Goal: Task Accomplishment & Management: Manage account settings

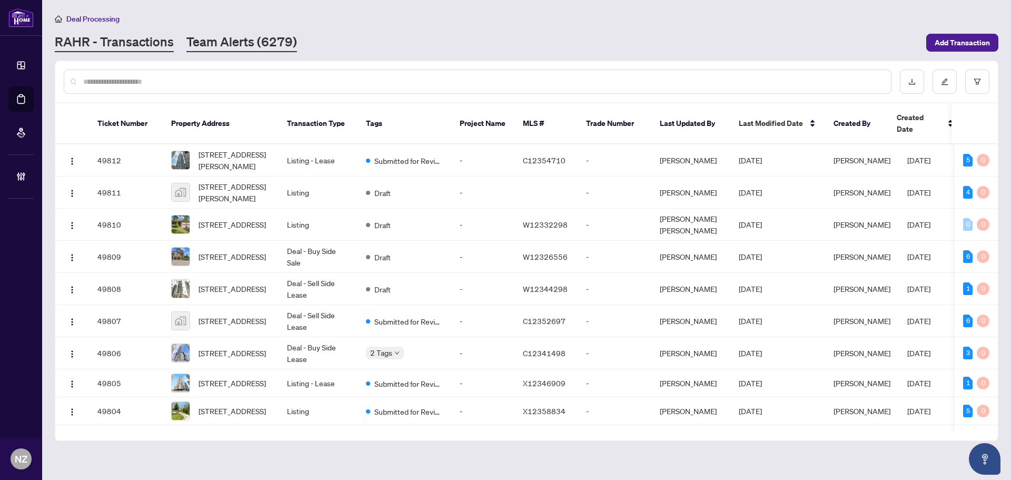
click at [225, 39] on link "Team Alerts (6279)" at bounding box center [241, 42] width 111 height 19
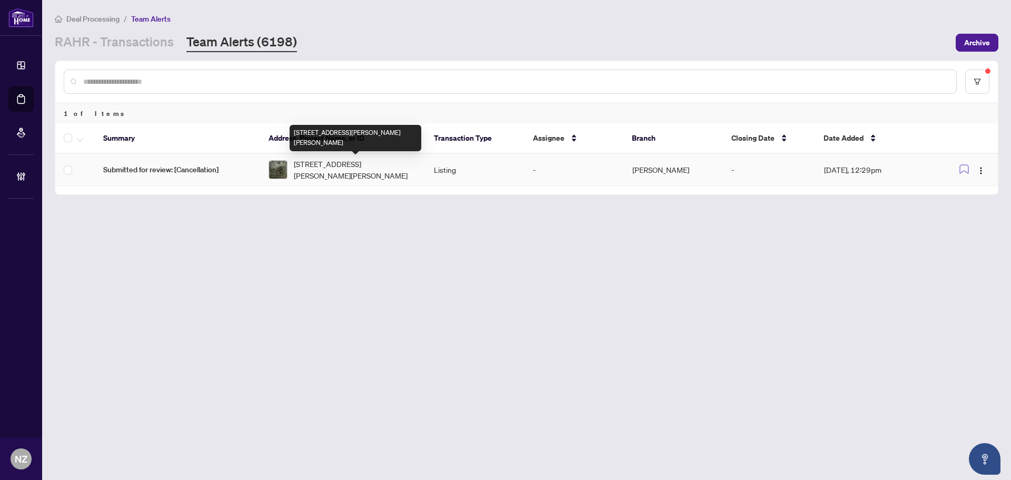
click at [338, 167] on span "9380 Hwy 27 Rd Vaughan Ontario L4H 4Y6 Canada, Vaughan, Ontario L4H 4Y6, Canada" at bounding box center [355, 169] width 123 height 23
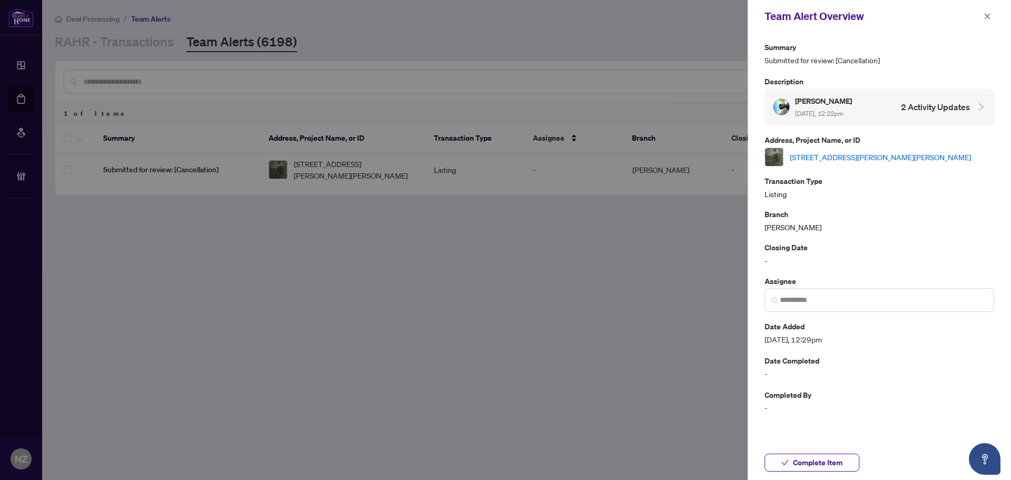
click at [819, 151] on link "9380 Hwy 27 Rd Vaughan Ontario L4H 4Y6 Canada, Vaughan, Ontario L4H 4Y6, Canada" at bounding box center [880, 157] width 181 height 12
click at [813, 462] on span "Complete Item" at bounding box center [817, 462] width 49 height 17
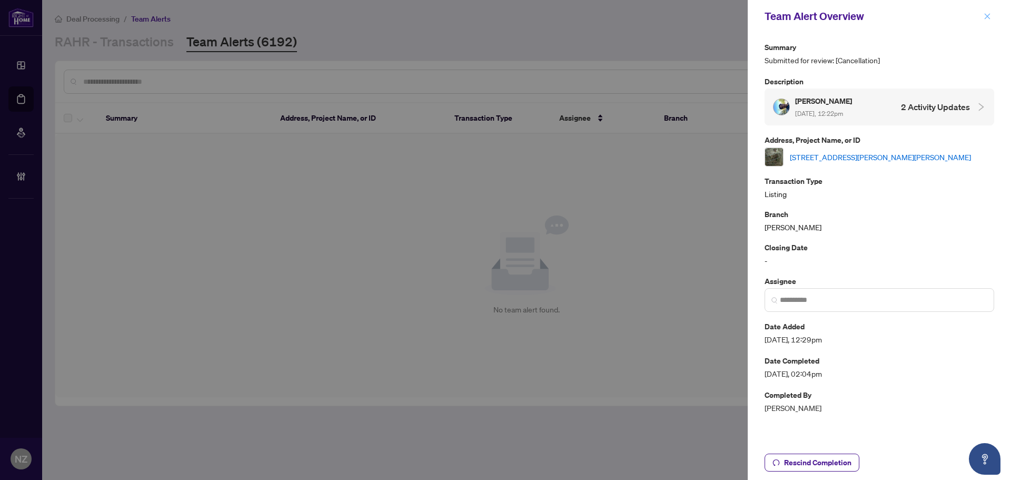
click at [988, 21] on span "button" at bounding box center [986, 16] width 7 height 17
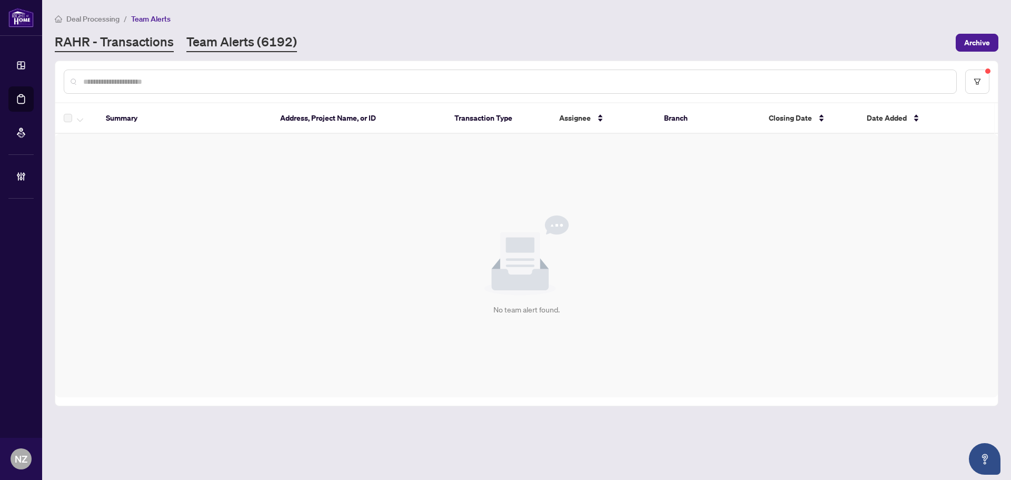
drag, startPoint x: 95, startPoint y: 32, endPoint x: 98, endPoint y: 38, distance: 6.4
click at [95, 32] on div "Deal Processing / Team Alerts RAHR - Transactions Team Alerts (6192) Archive" at bounding box center [526, 32] width 943 height 39
click at [101, 39] on link "RAHR - Transactions" at bounding box center [114, 42] width 119 height 19
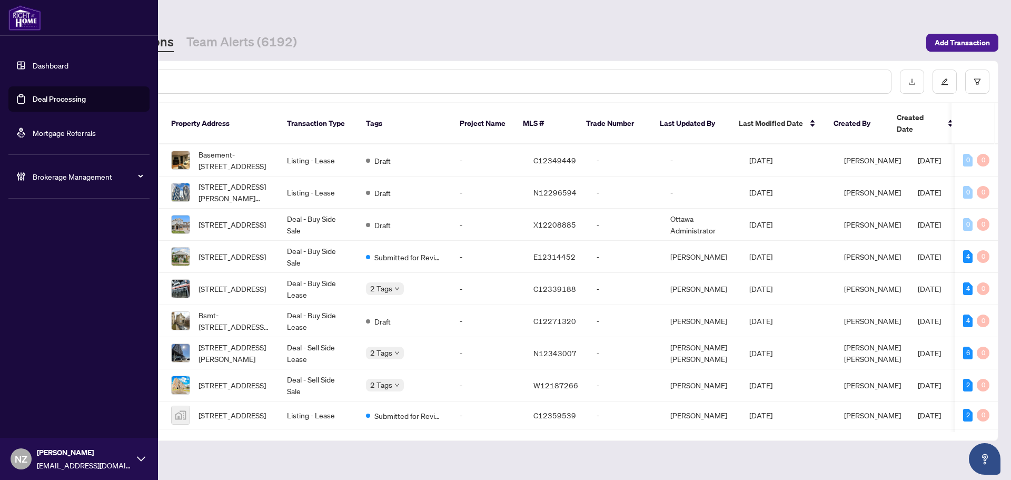
click at [63, 173] on span "Brokerage Management" at bounding box center [87, 177] width 109 height 12
click at [57, 251] on link "Manage Agents" at bounding box center [48, 251] width 52 height 9
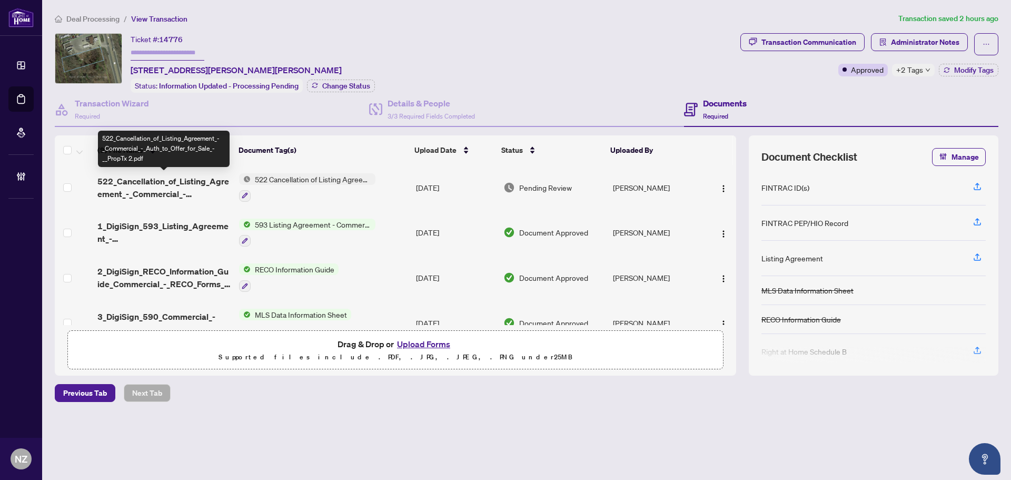
click at [174, 178] on span "522_Cancellation_of_Listing_Agreement_-_Commercial_-_Auth_to_Offer_for_Sale_-__…" at bounding box center [163, 187] width 133 height 25
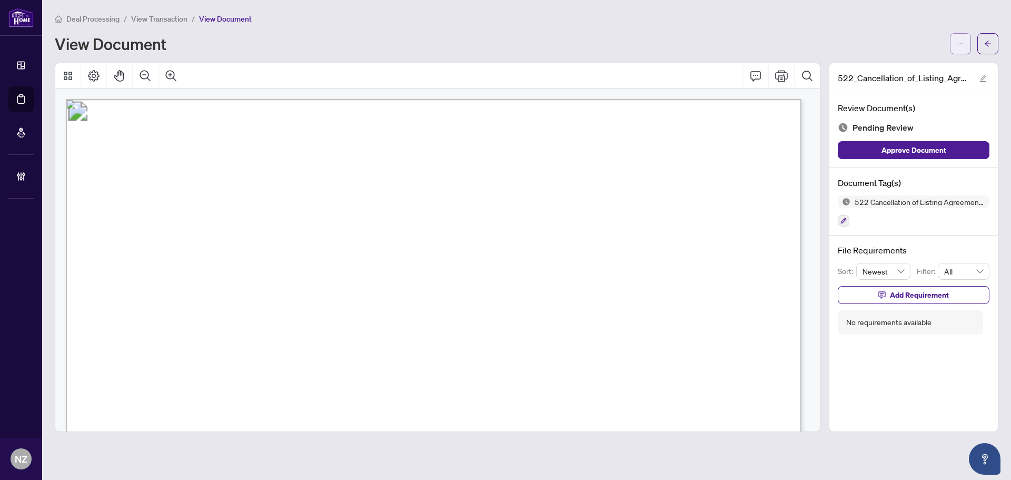
drag, startPoint x: 962, startPoint y: 44, endPoint x: 952, endPoint y: 52, distance: 13.1
click at [959, 44] on icon "ellipsis" at bounding box center [959, 43] width 7 height 7
click at [892, 66] on span "Download" at bounding box center [922, 67] width 80 height 12
click at [990, 41] on icon "arrow-left" at bounding box center [987, 43] width 7 height 7
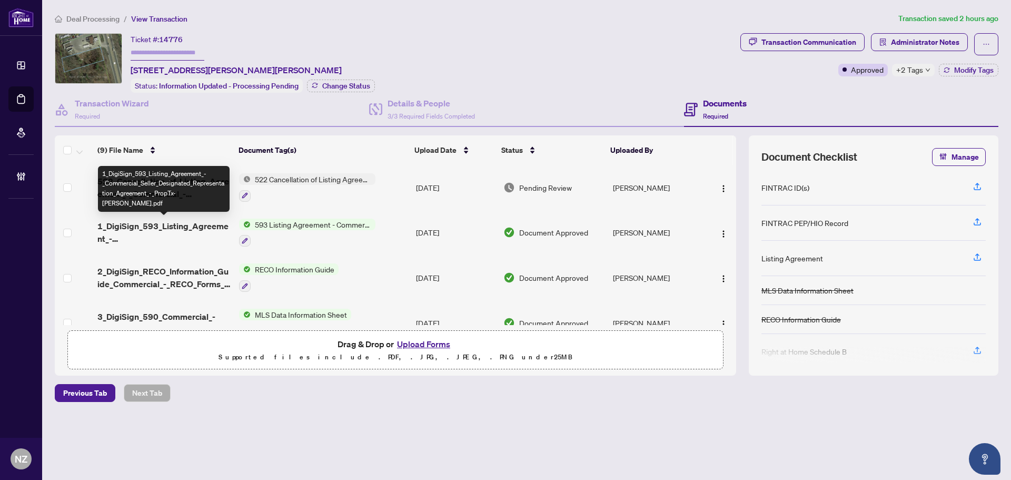
click at [167, 225] on span "1_DigiSign_593_Listing_Agreement_-_Commercial_Seller_Designated_Representation_…" at bounding box center [163, 232] width 133 height 25
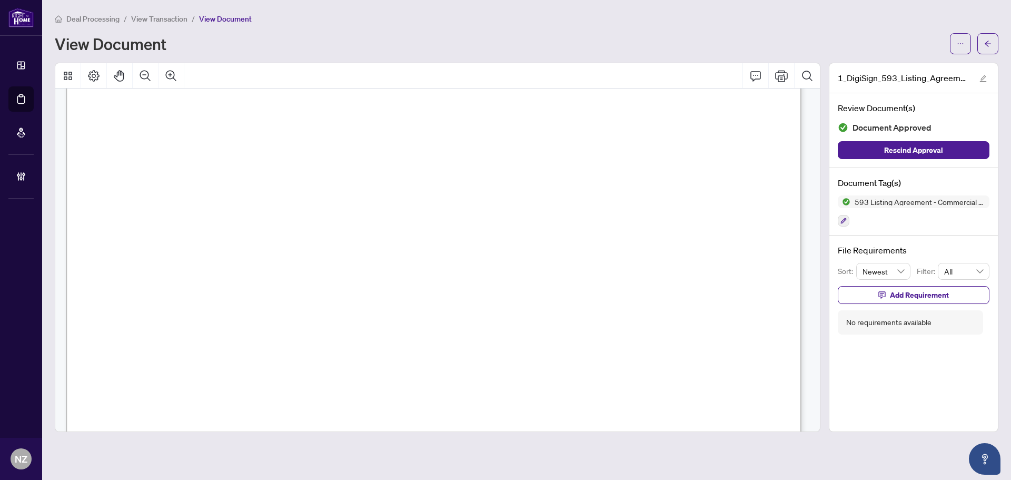
scroll to position [105, 0]
click at [994, 45] on button "button" at bounding box center [987, 43] width 21 height 21
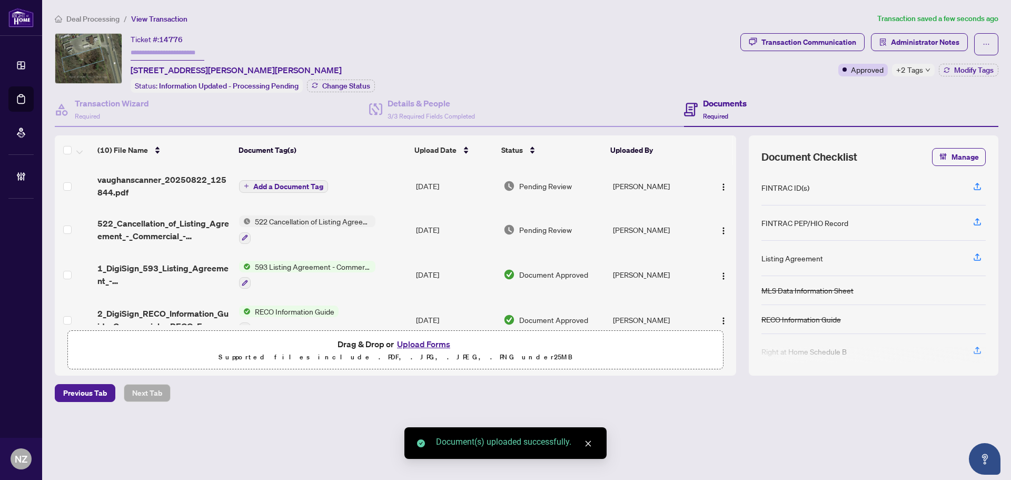
click at [164, 225] on span "522_Cancellation_of_Listing_Agreement_-_Commercial_-_Auth_to_Offer_for_Sale_-__…" at bounding box center [163, 229] width 133 height 25
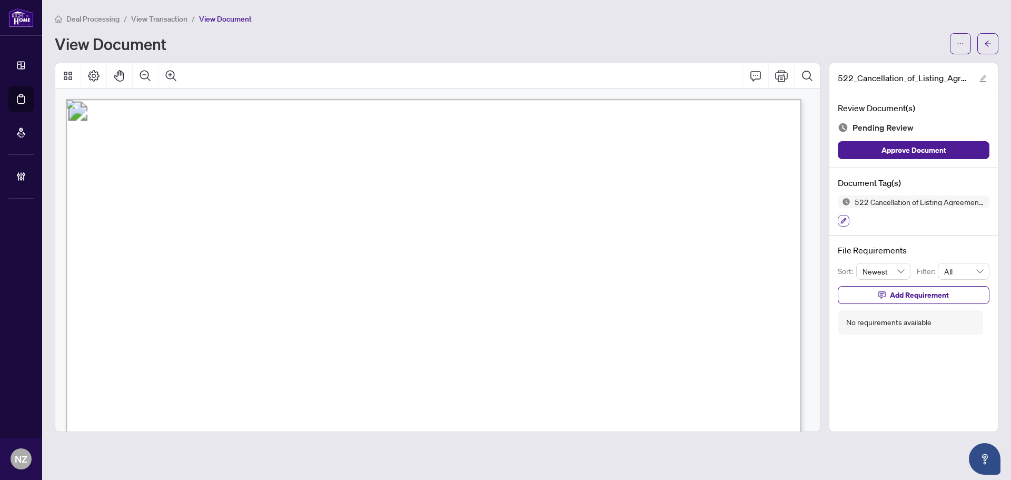
click at [845, 221] on icon "button" at bounding box center [843, 220] width 6 height 6
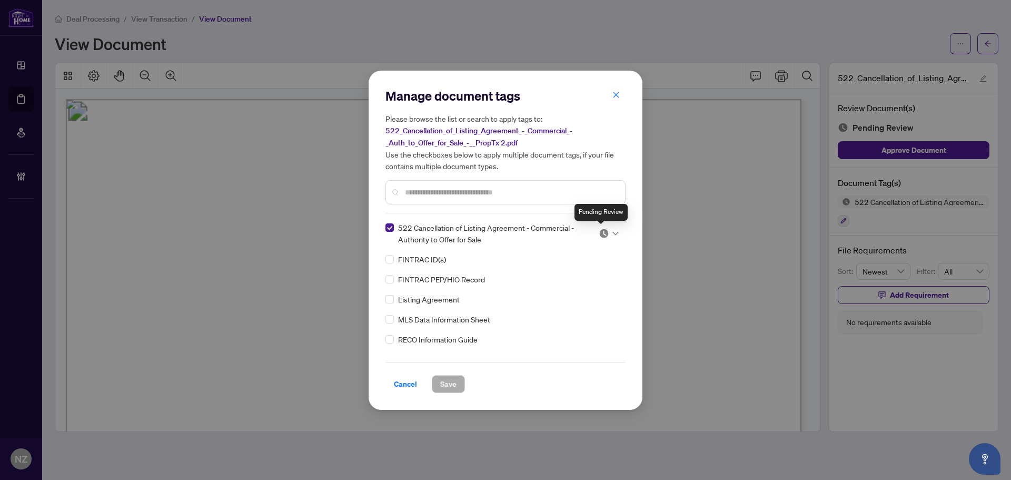
click at [601, 232] on img at bounding box center [604, 233] width 11 height 11
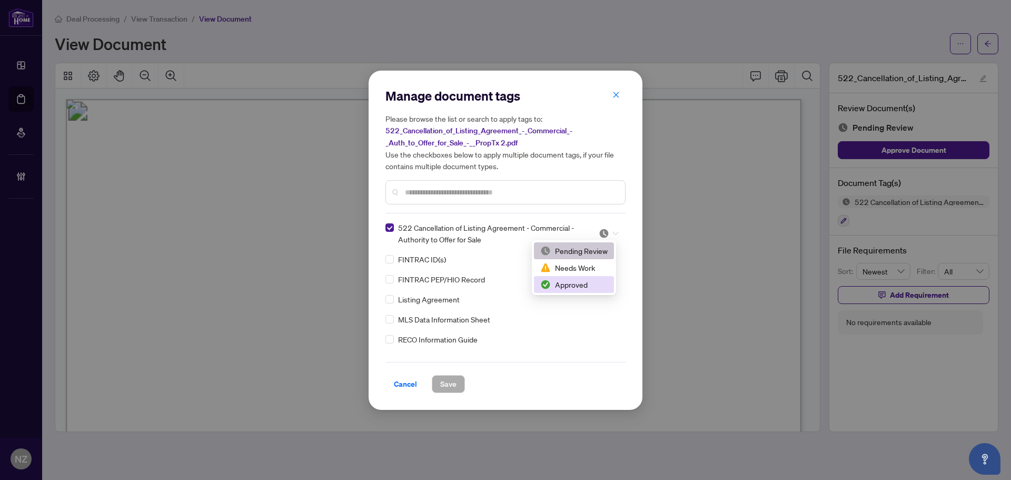
click at [559, 266] on div "Needs Work" at bounding box center [573, 268] width 67 height 12
click at [453, 383] on span "Save" at bounding box center [448, 383] width 16 height 17
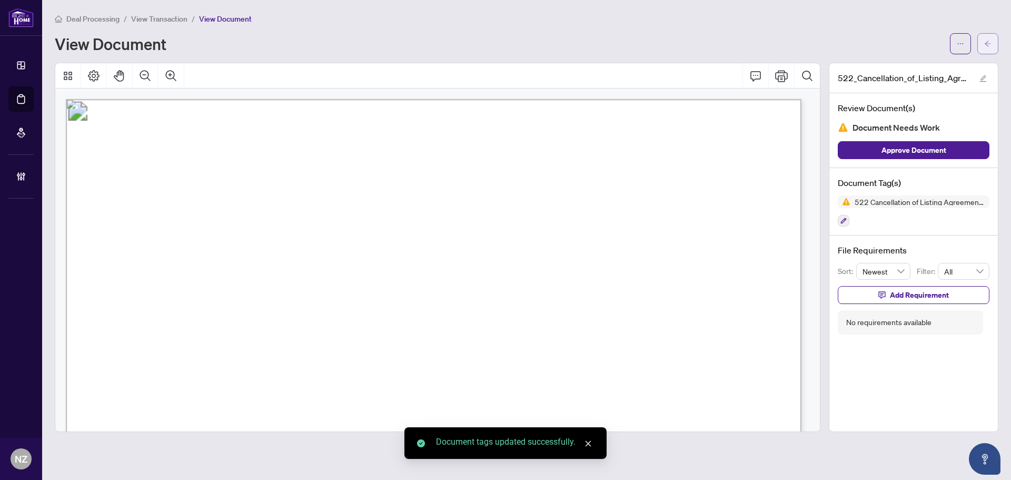
click at [993, 35] on button "button" at bounding box center [987, 43] width 21 height 21
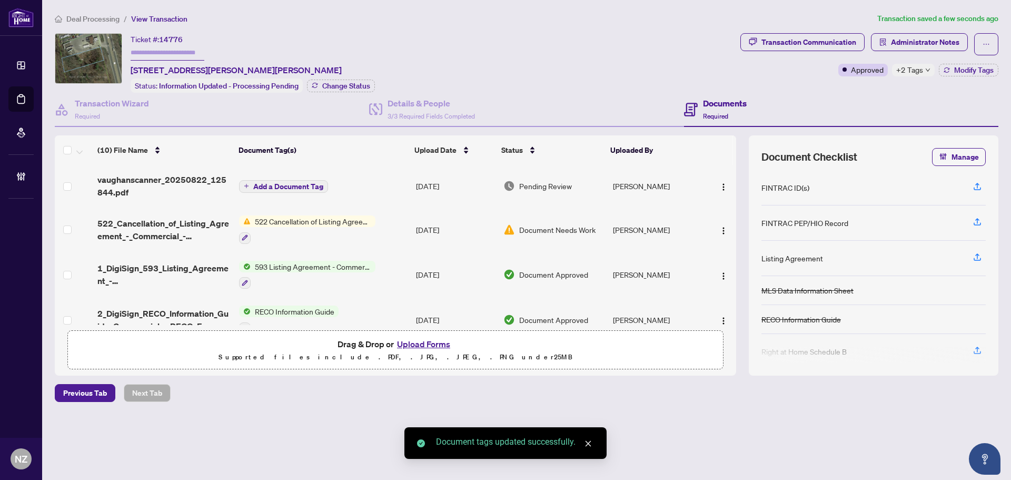
click at [182, 170] on td "vaughanscanner_20250822_125844.pdf" at bounding box center [164, 186] width 142 height 42
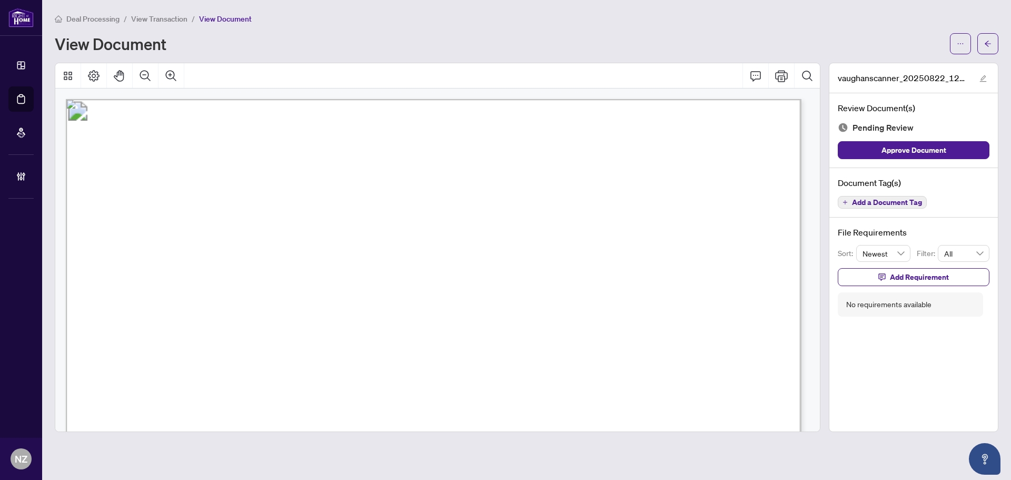
click at [880, 200] on span "Add a Document Tag" at bounding box center [887, 201] width 70 height 7
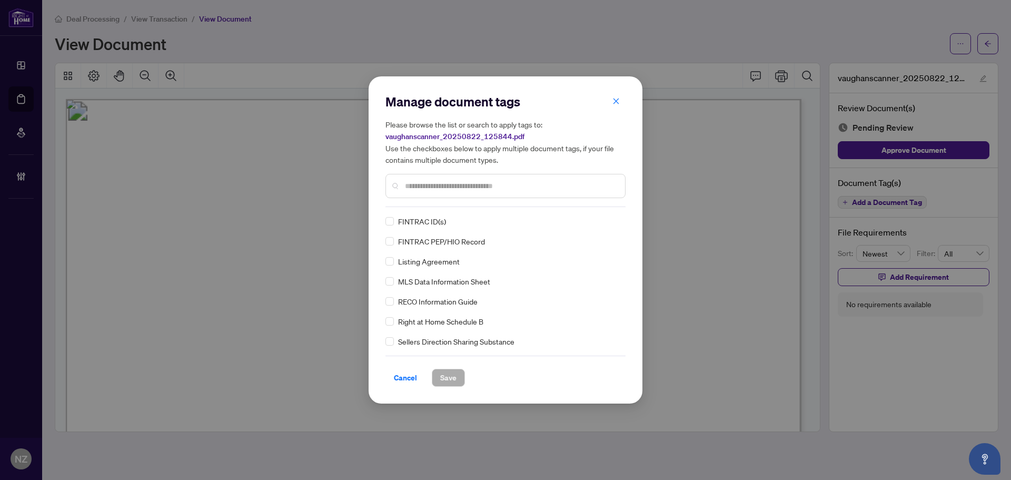
click at [420, 182] on input "text" at bounding box center [511, 186] width 212 height 12
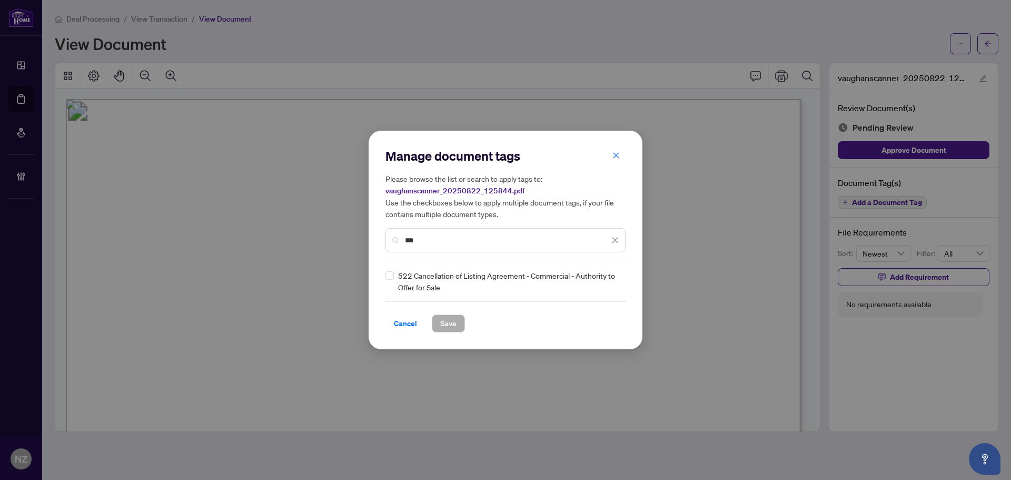
type input "***"
drag, startPoint x: 622, startPoint y: 282, endPoint x: 611, endPoint y: 282, distance: 11.1
click at [620, 282] on div "522 Cancellation of Listing Agreement - Commercial - Authority to Offer for Sale" at bounding box center [505, 281] width 240 height 23
click at [606, 287] on input "search" at bounding box center [604, 281] width 11 height 16
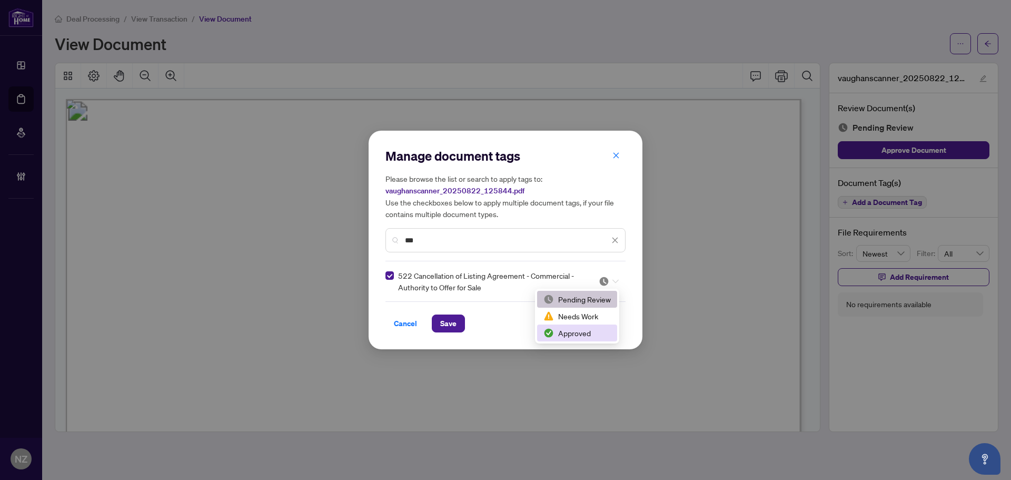
click at [570, 328] on div "Approved" at bounding box center [576, 333] width 67 height 12
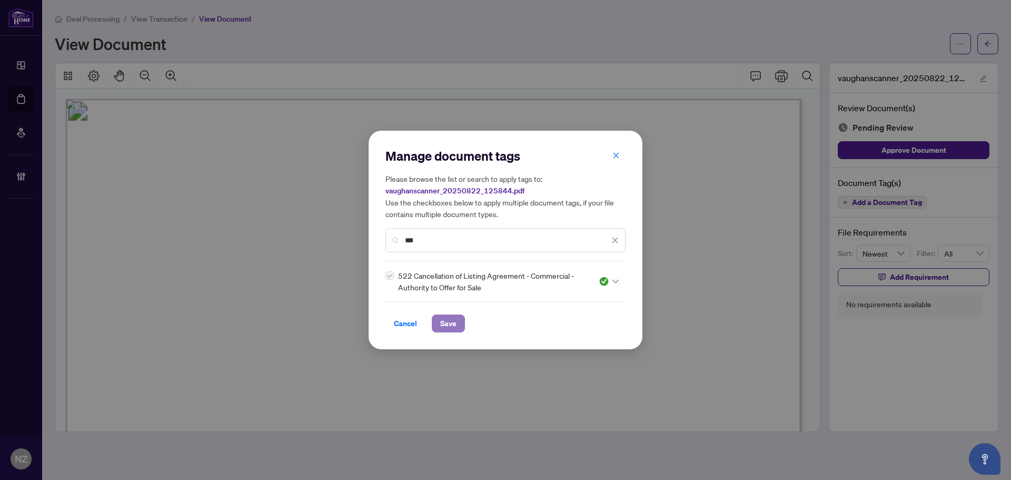
click at [446, 324] on span "Save" at bounding box center [448, 323] width 16 height 17
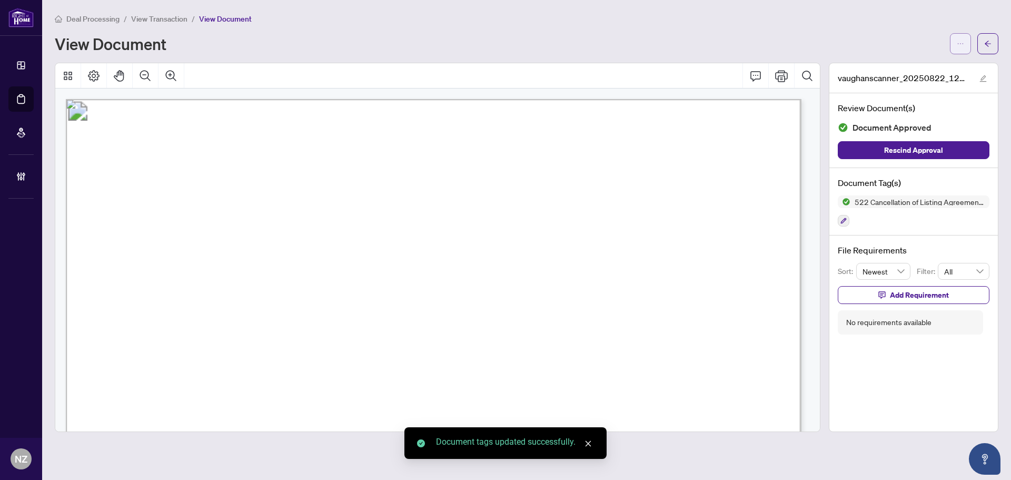
click at [960, 43] on icon "ellipsis" at bounding box center [961, 43] width 6 height 1
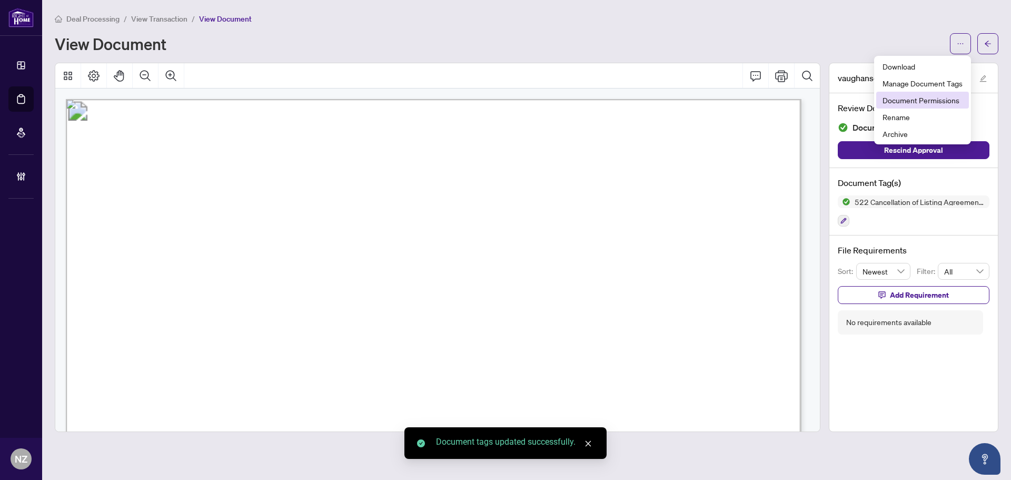
click at [912, 101] on span "Document Permissions" at bounding box center [922, 100] width 80 height 12
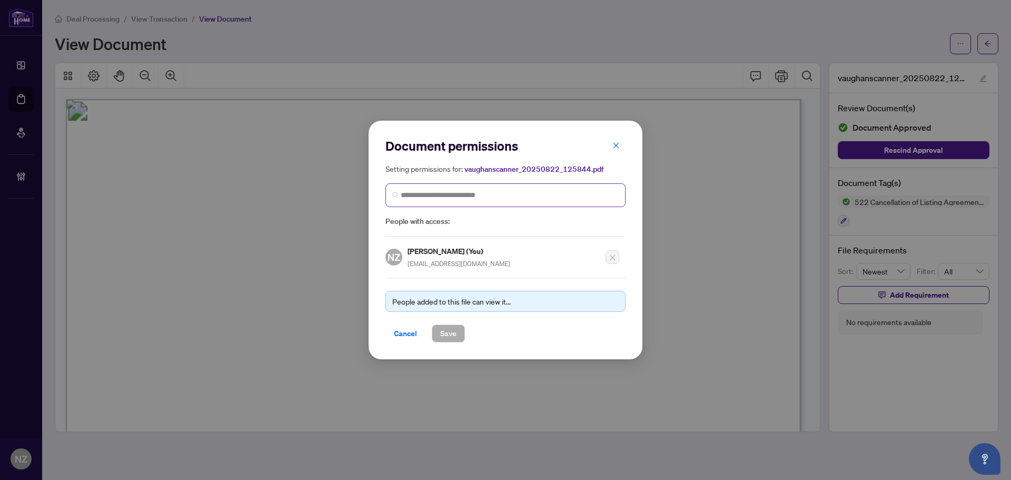
click at [441, 203] on span at bounding box center [505, 195] width 240 height 24
type input "*******"
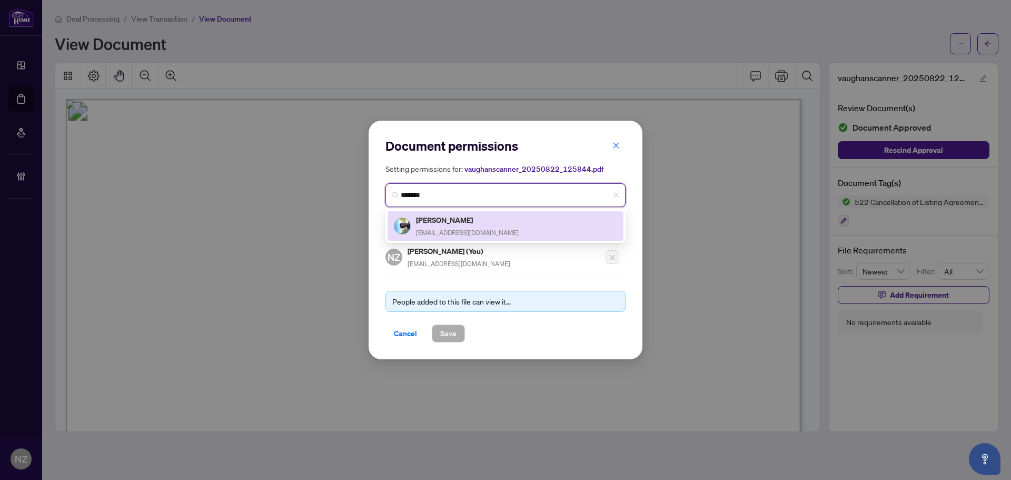
click at [445, 229] on span "rajrealtor416@gmail.com" at bounding box center [467, 232] width 103 height 8
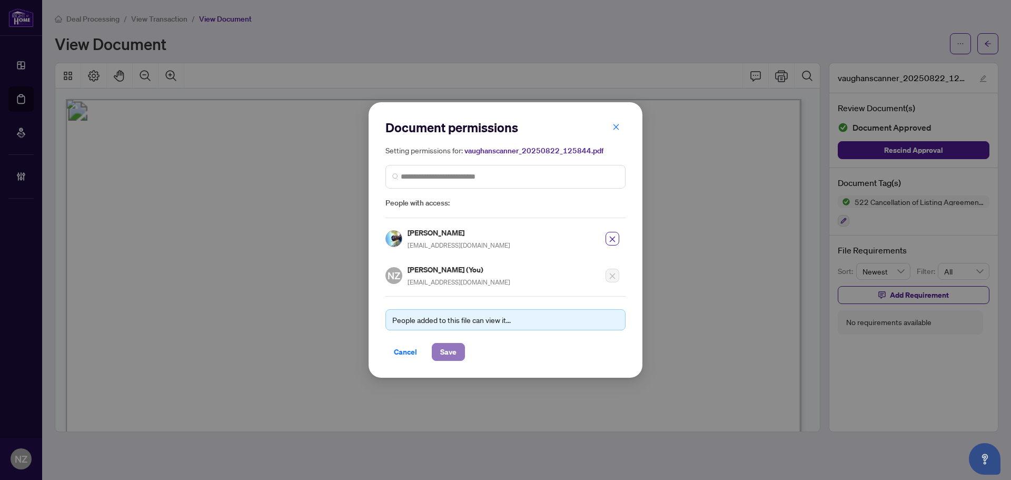
click at [451, 345] on span "Save" at bounding box center [448, 351] width 16 height 17
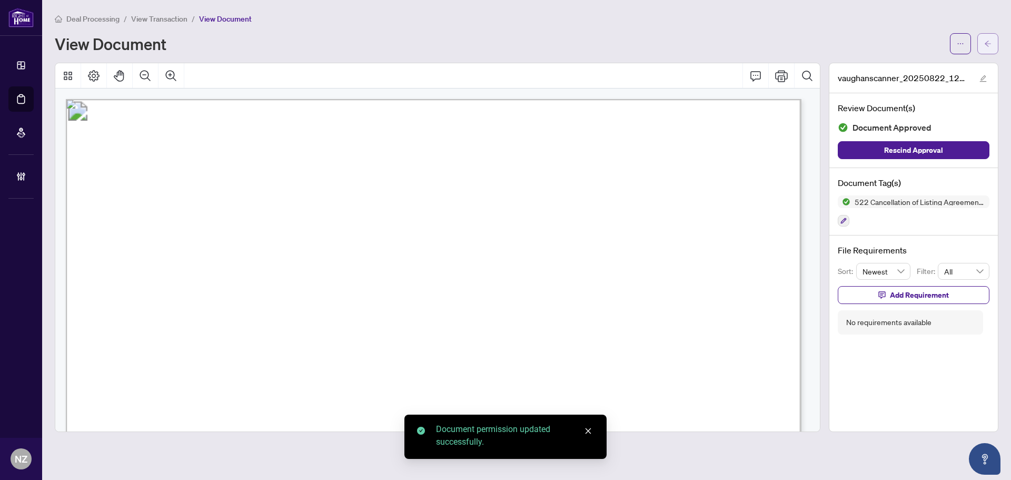
click at [991, 41] on button "button" at bounding box center [987, 43] width 21 height 21
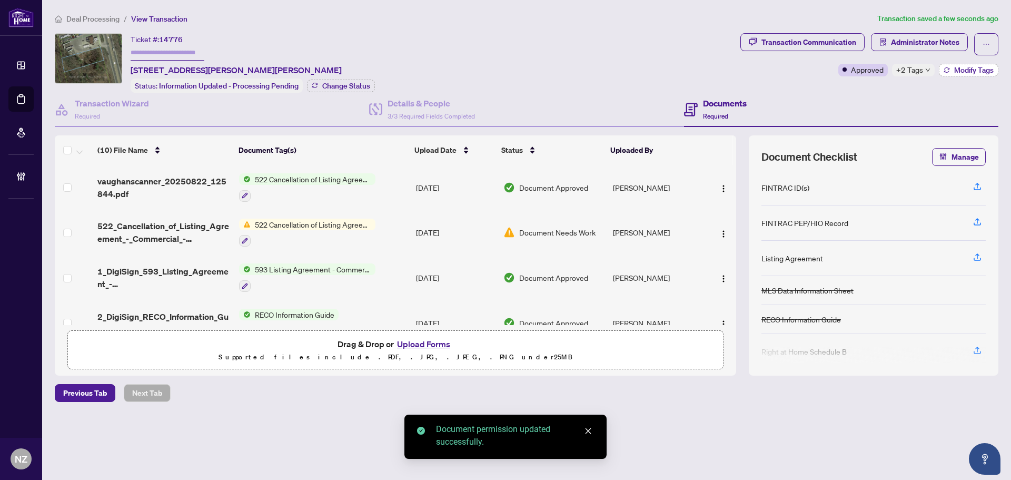
click at [969, 74] on button "Modify Tags" at bounding box center [968, 70] width 59 height 13
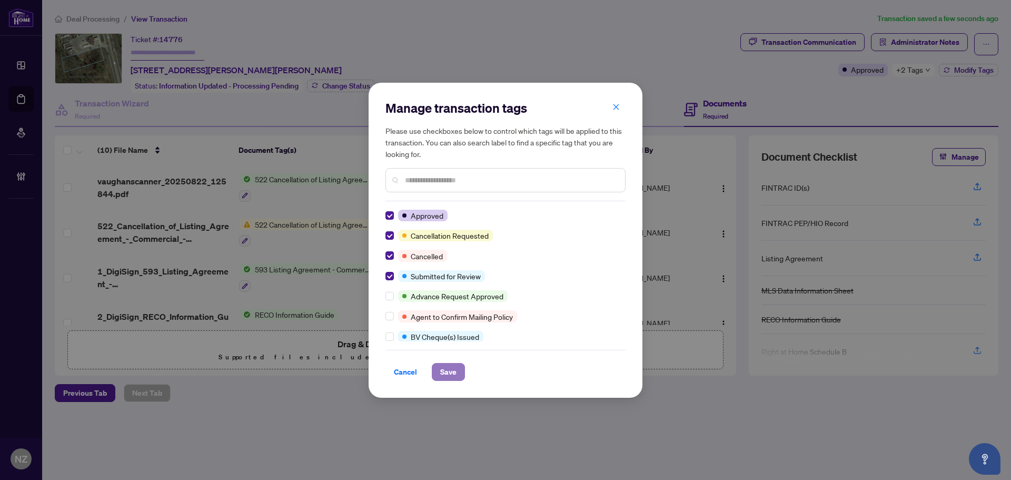
click at [460, 367] on button "Save" at bounding box center [448, 372] width 33 height 18
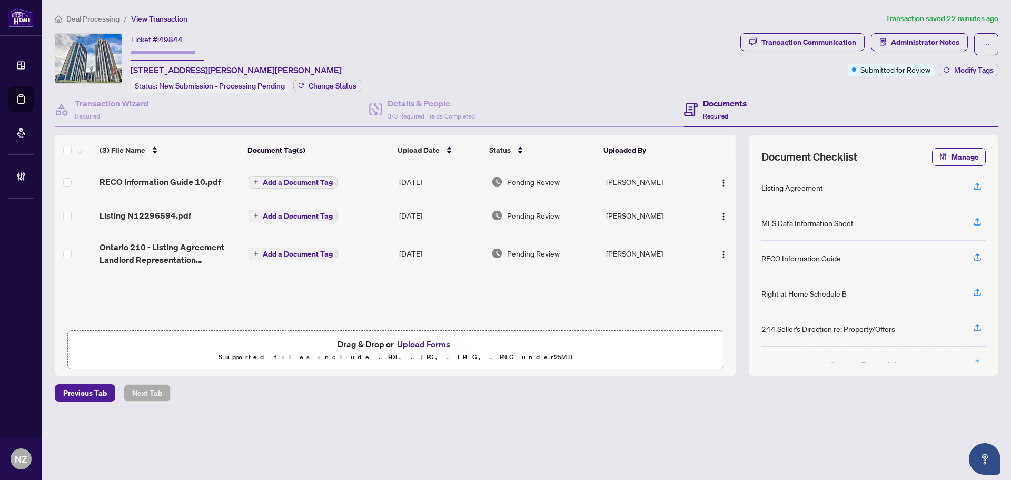
scroll to position [1, 0]
click at [932, 38] on span "Administrator Notes" at bounding box center [925, 42] width 68 height 17
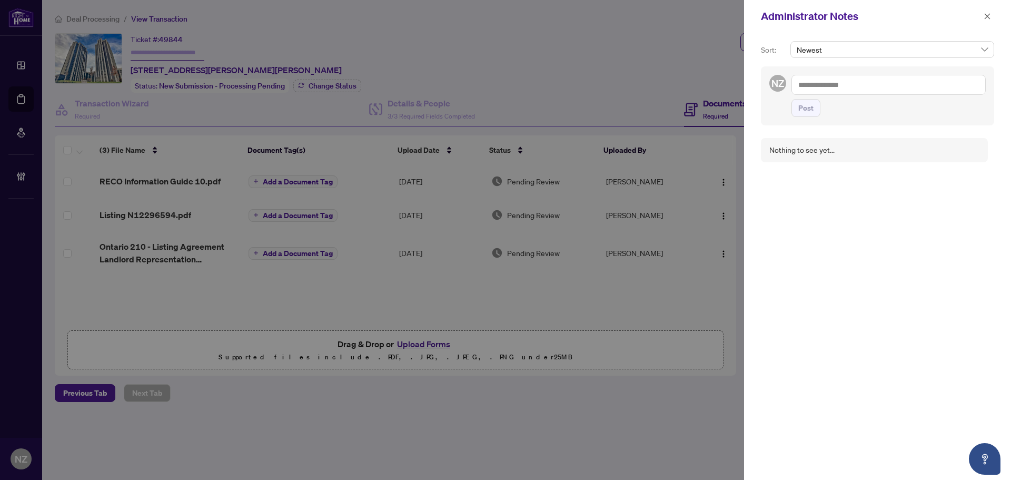
click at [842, 83] on textarea at bounding box center [888, 85] width 194 height 20
click at [836, 87] on b "Connie" at bounding box center [854, 91] width 57 height 9
type textarea "**********"
click at [805, 120] on span "Post" at bounding box center [805, 118] width 15 height 17
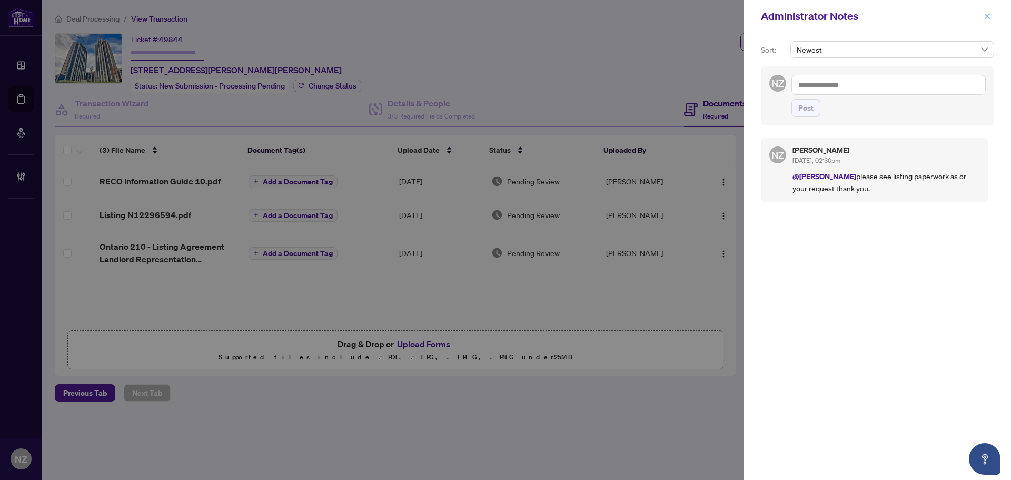
click at [985, 14] on icon "close" at bounding box center [986, 16] width 7 height 7
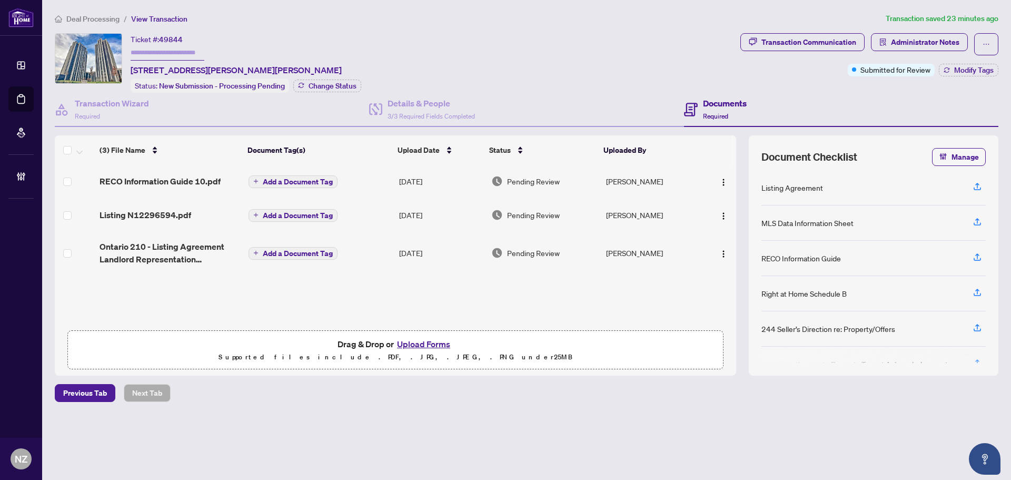
click at [88, 14] on span "Deal Processing" at bounding box center [92, 18] width 53 height 9
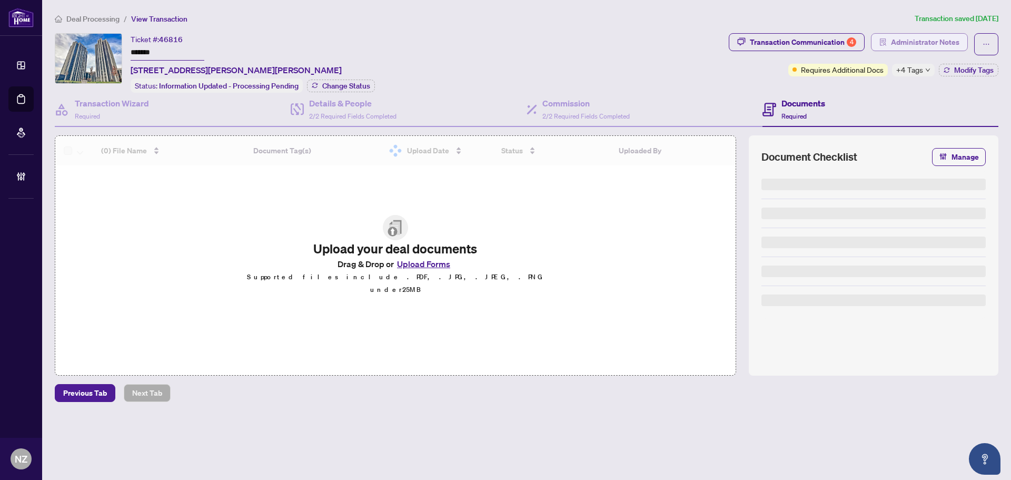
click at [916, 37] on span "Administrator Notes" at bounding box center [925, 42] width 68 height 17
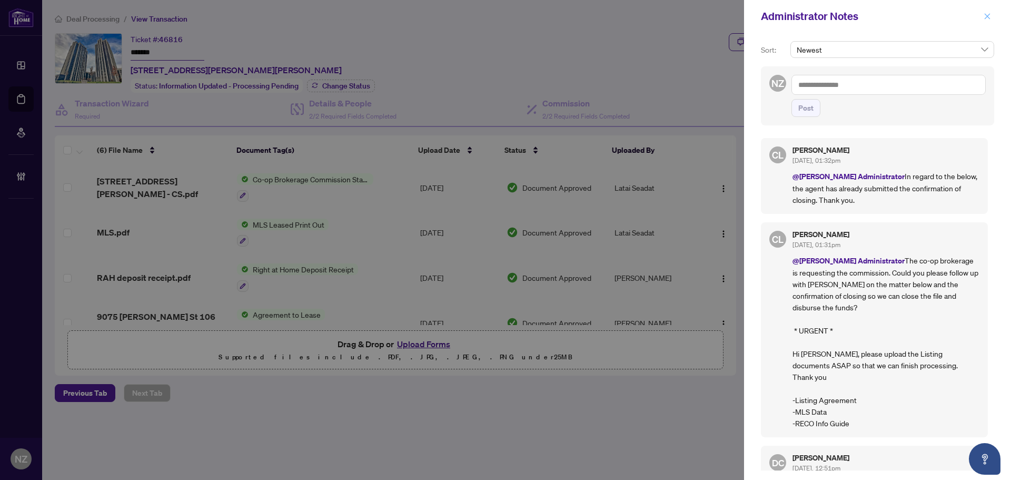
click at [990, 13] on icon "close" at bounding box center [986, 16] width 7 height 7
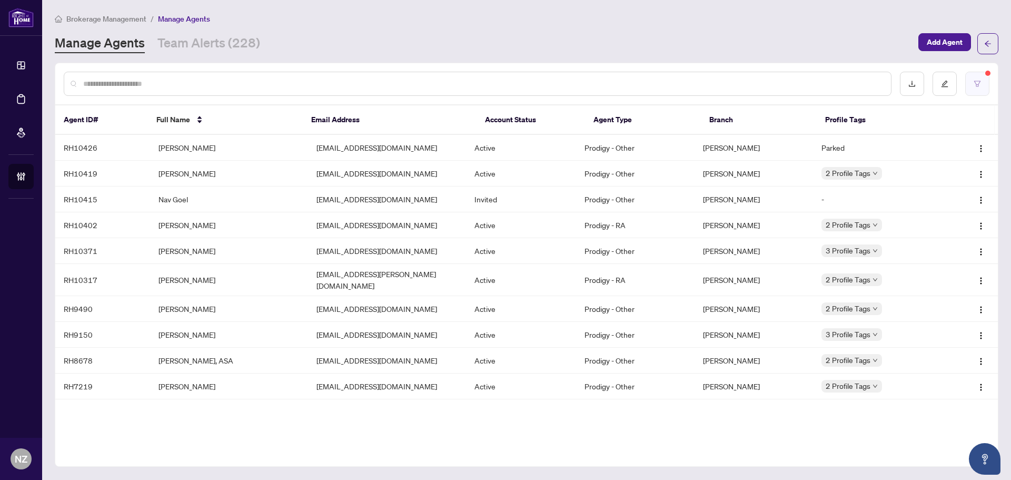
click at [975, 82] on icon "filter" at bounding box center [976, 83] width 7 height 7
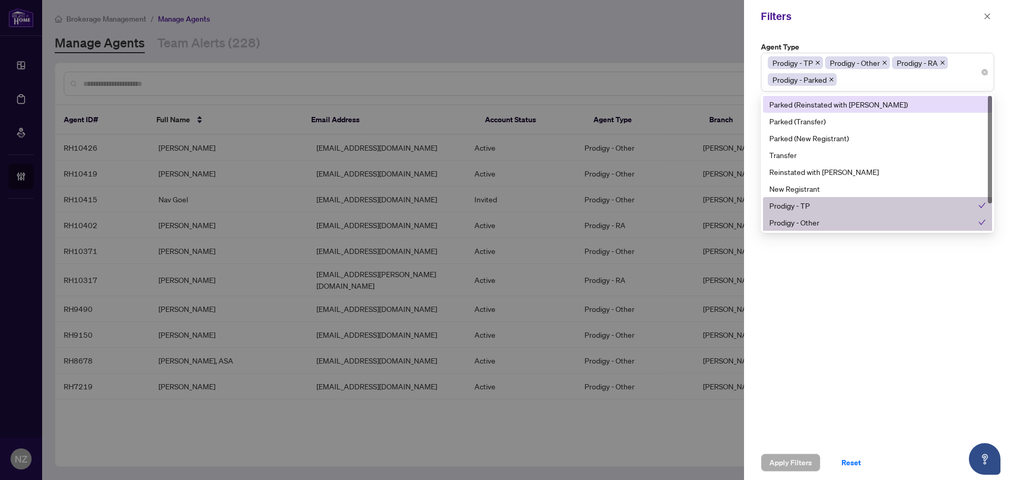
click at [985, 76] on div "Prodigy - TP Prodigy - Other Prodigy - RA Prodigy - Parked" at bounding box center [877, 72] width 220 height 34
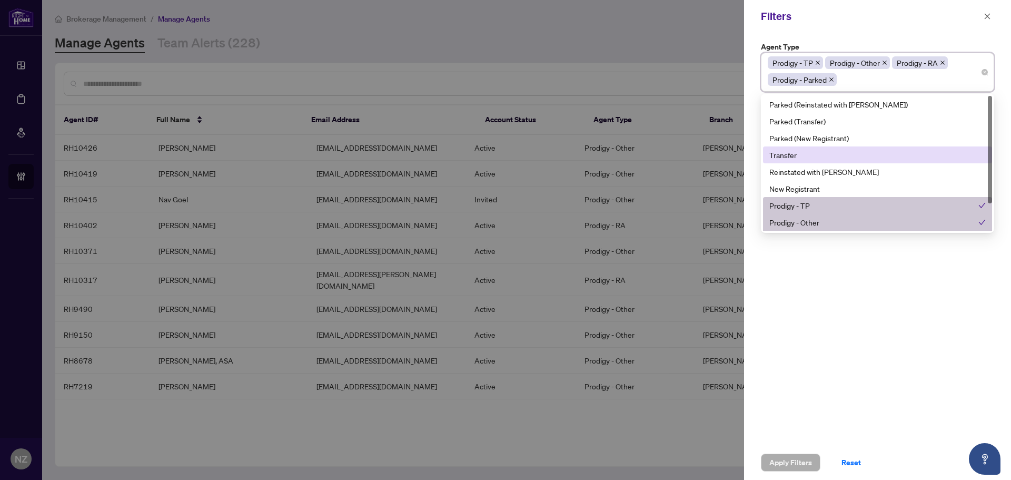
click at [797, 154] on div "Transfer" at bounding box center [877, 155] width 216 height 12
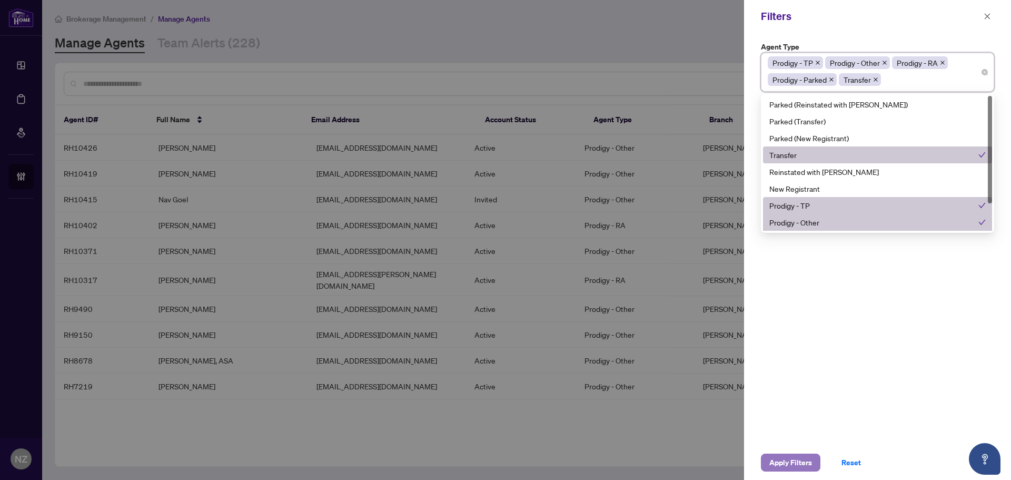
click at [790, 460] on span "Apply Filters" at bounding box center [790, 462] width 43 height 17
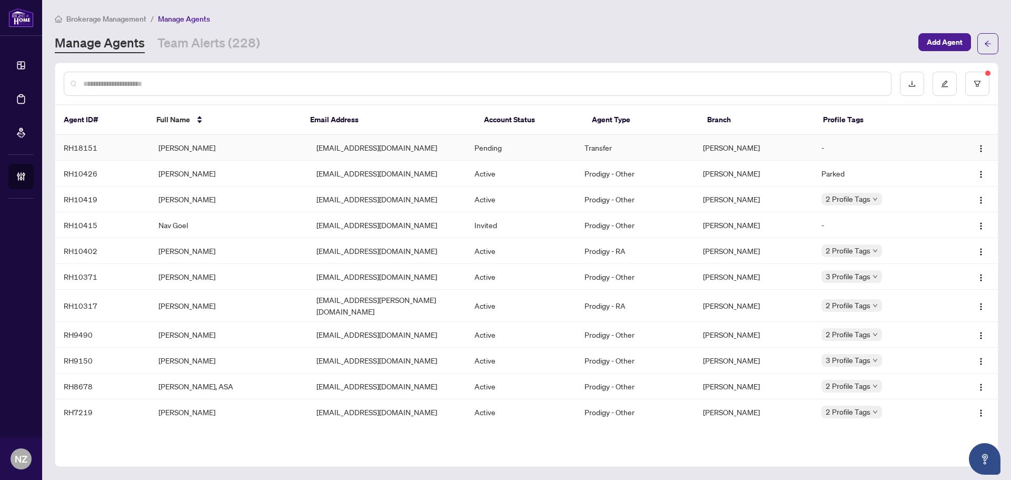
click at [201, 143] on td "[PERSON_NAME]" at bounding box center [229, 148] width 158 height 26
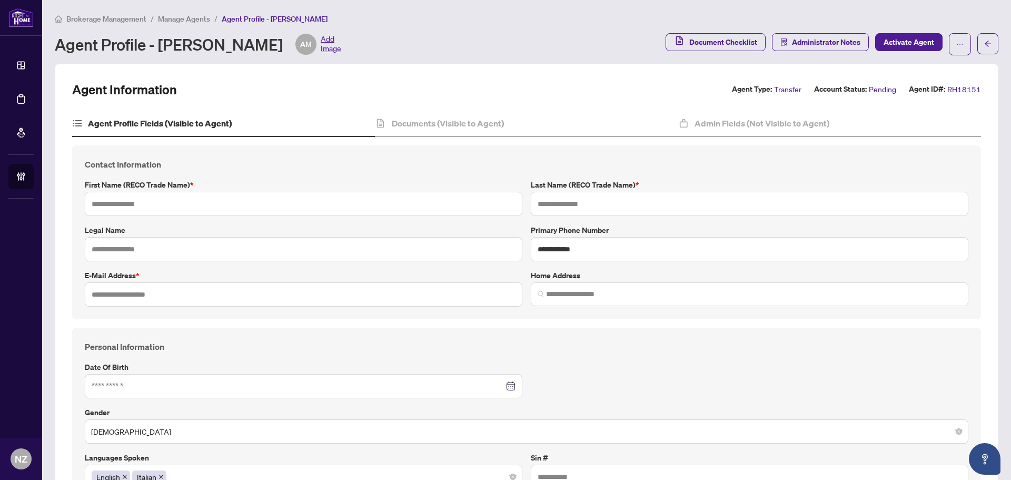
type input "**********"
type input "*****"
type input "**********"
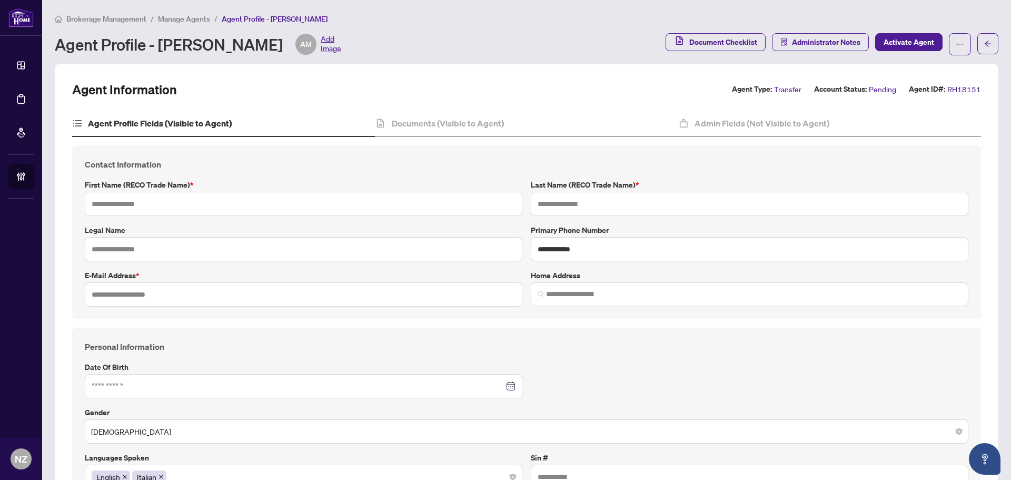
type input "*********"
type input "**********"
type input "*"
type input "*****"
type input "**********"
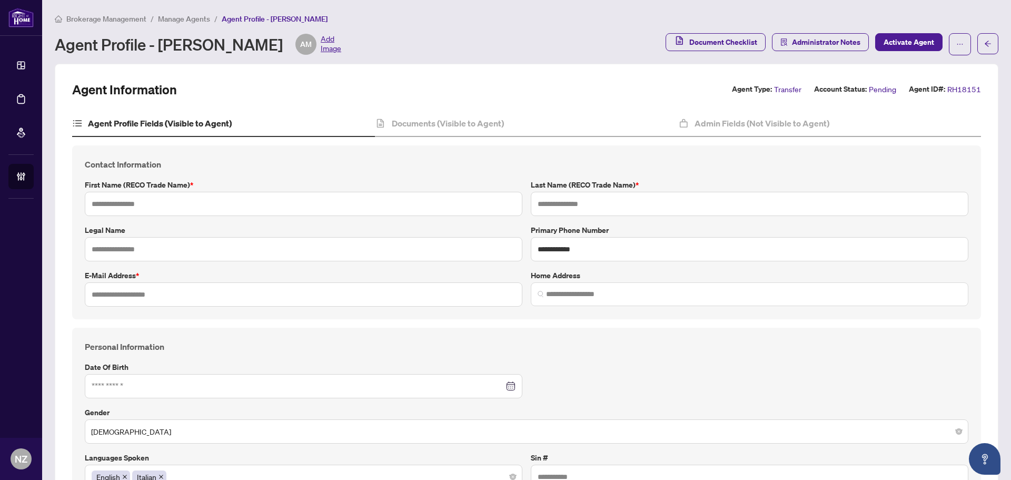
type input "**********"
type input "*******"
type input "**********"
type input "****"
type input "**********"
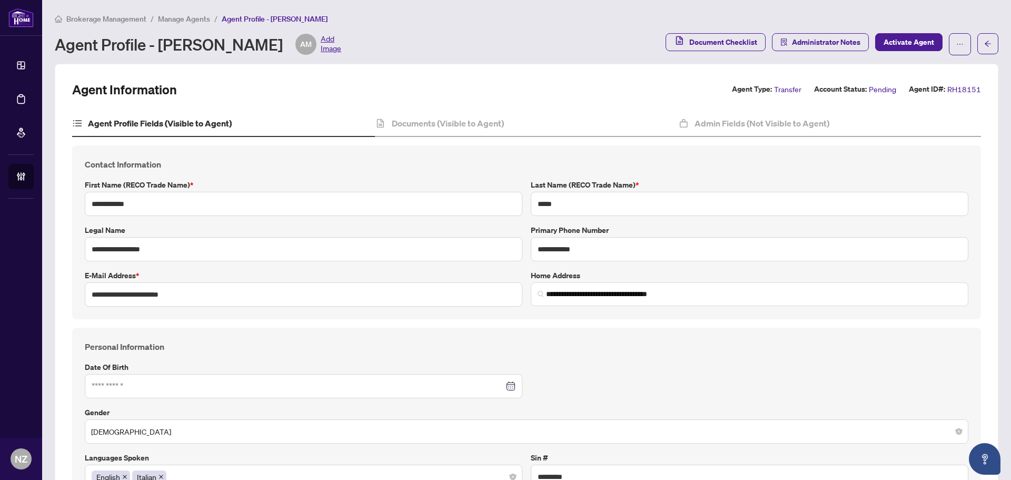
type input "**********"
click at [170, 25] on div "Brokerage Management / Manage Agents / Agent Profile - [PERSON_NAME] Agent Prof…" at bounding box center [526, 34] width 943 height 43
click at [177, 16] on span "Manage Agents" at bounding box center [184, 18] width 52 height 9
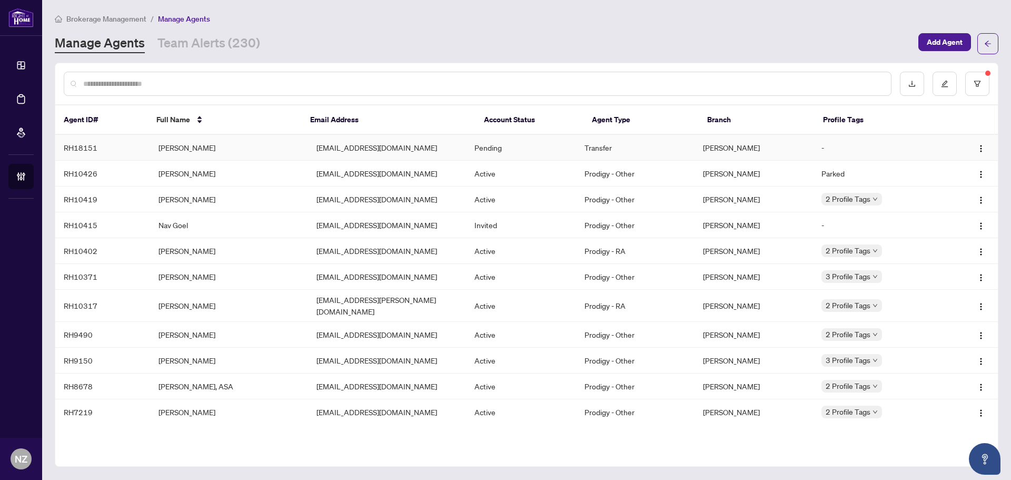
click at [201, 143] on td "[PERSON_NAME]" at bounding box center [229, 148] width 158 height 26
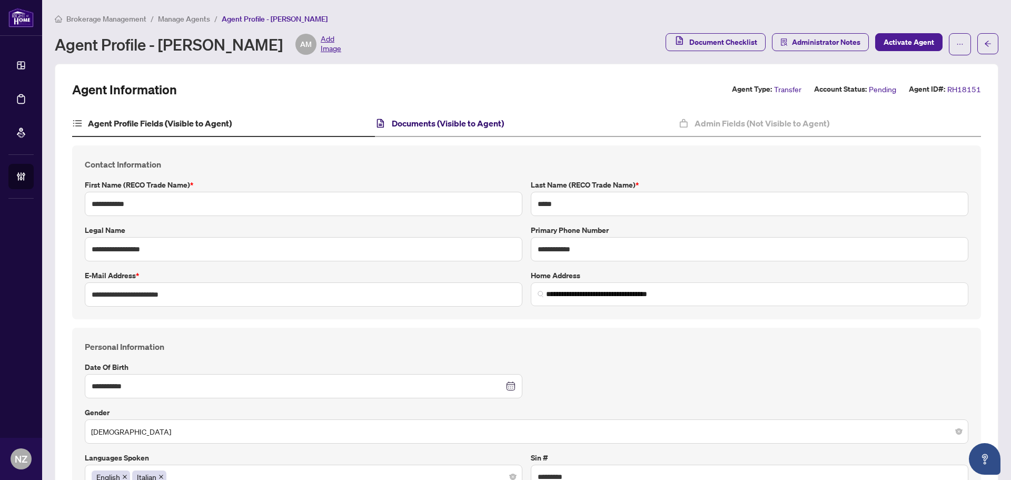
click at [460, 120] on h4 "Documents (Visible to Agent)" at bounding box center [448, 123] width 112 height 13
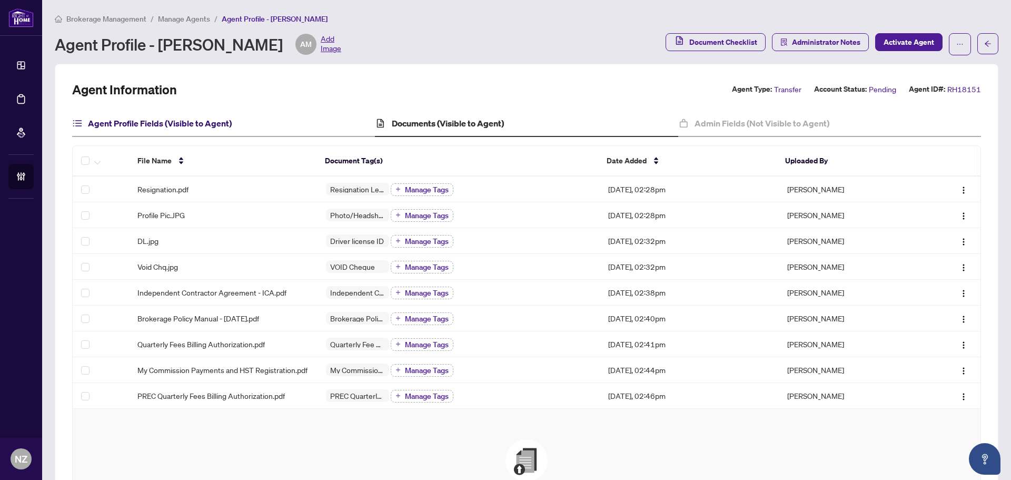
click at [170, 125] on h4 "Agent Profile Fields (Visible to Agent)" at bounding box center [160, 123] width 144 height 13
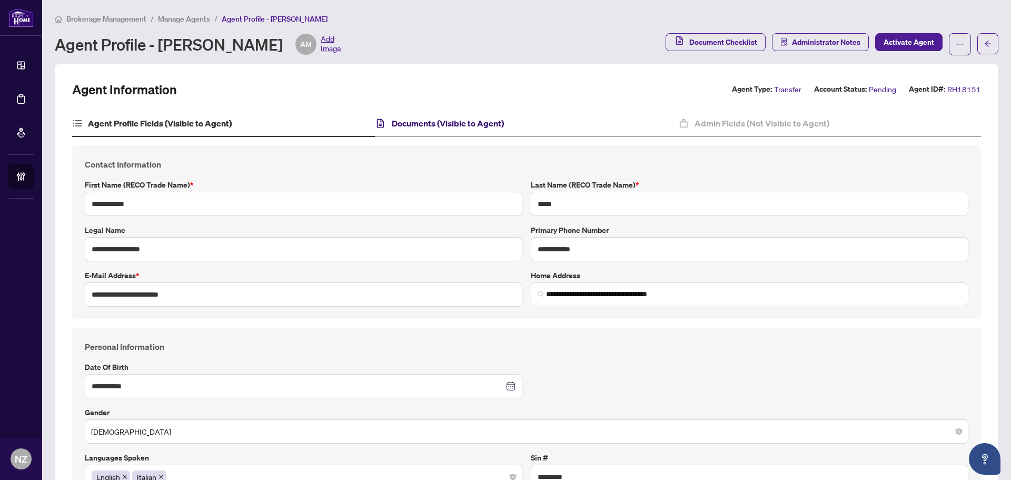
click at [476, 120] on h4 "Documents (Visible to Agent)" at bounding box center [448, 123] width 112 height 13
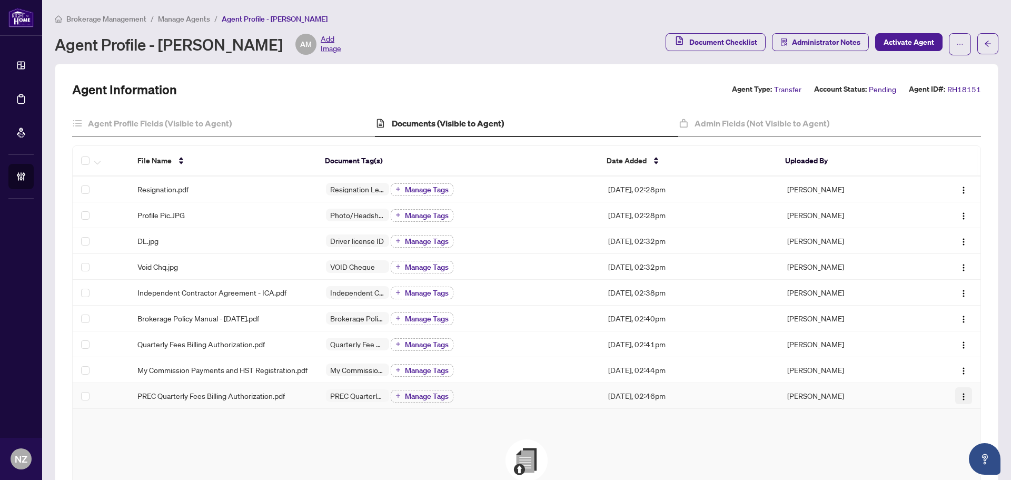
click at [959, 401] on img "button" at bounding box center [963, 396] width 8 height 8
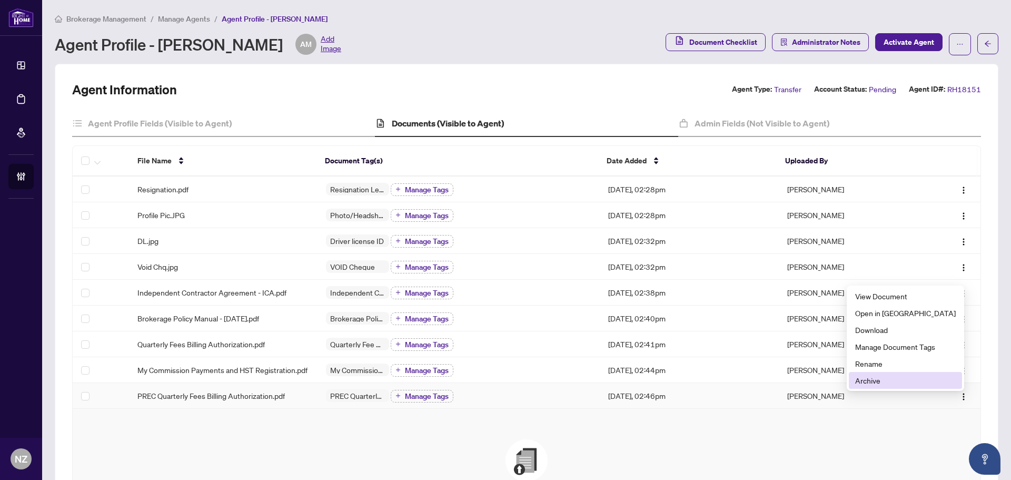
click at [892, 381] on span "Archive" at bounding box center [905, 380] width 101 height 12
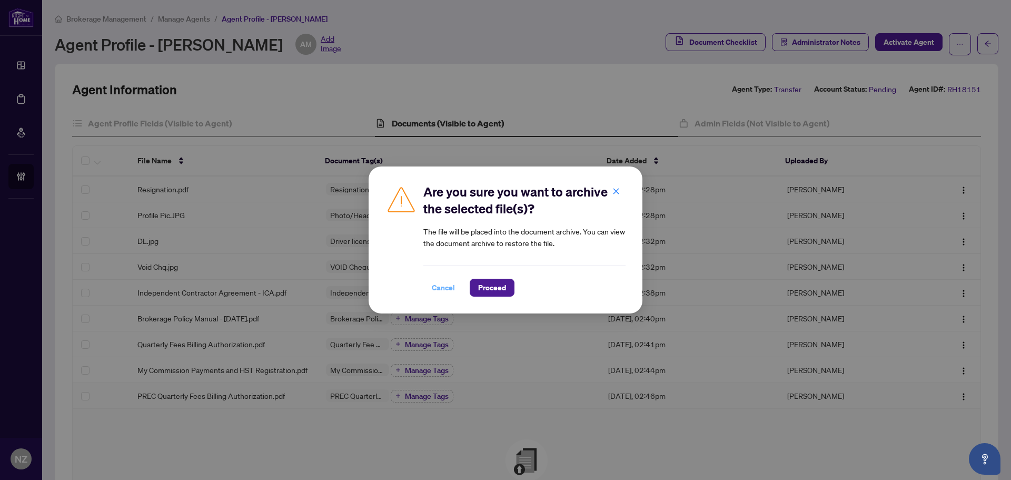
click at [436, 286] on span "Cancel" at bounding box center [443, 287] width 23 height 17
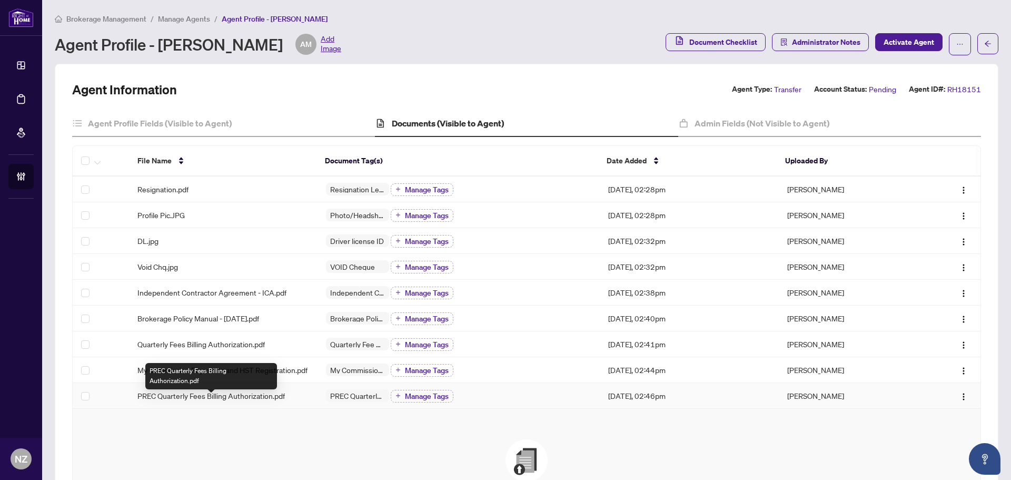
click at [224, 398] on span "PREC Quarterly Fees Billing Authorization.pdf" at bounding box center [210, 396] width 147 height 12
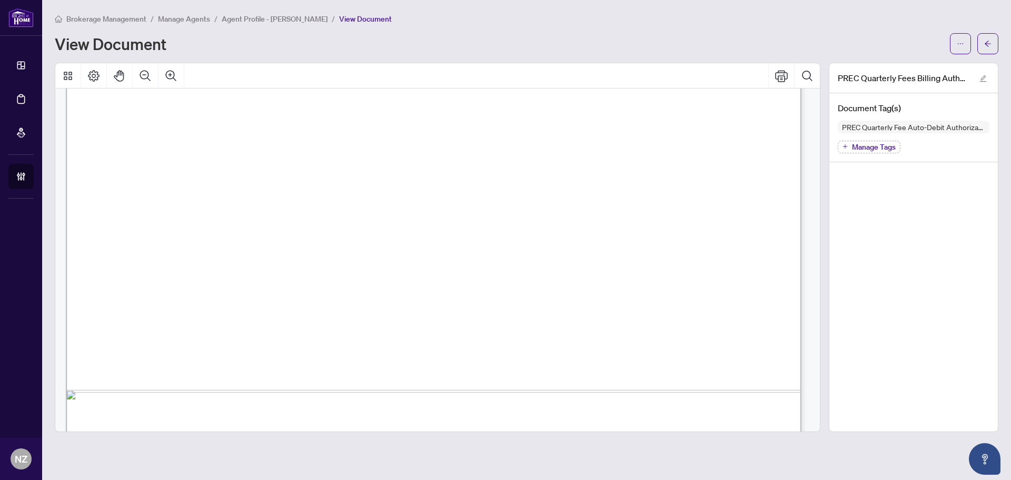
scroll to position [526, 0]
click at [990, 44] on icon "arrow-left" at bounding box center [987, 43] width 7 height 7
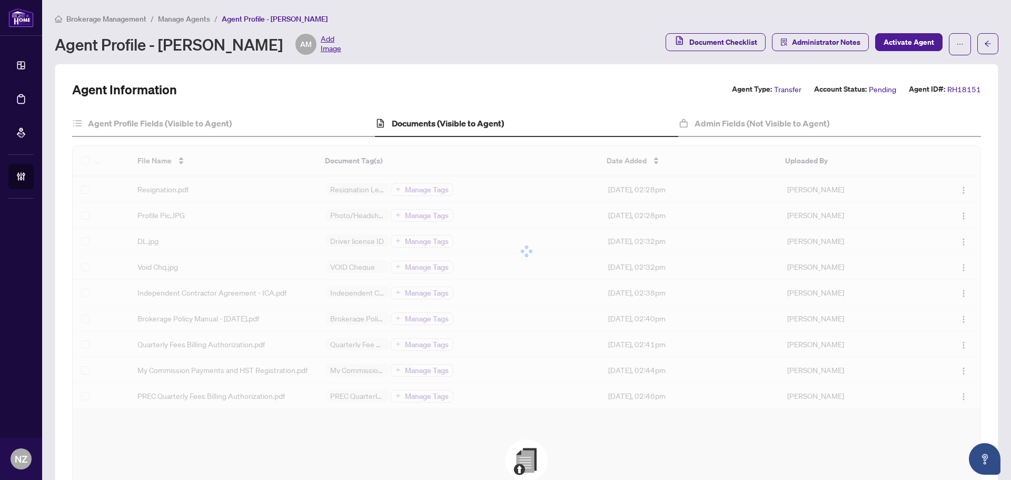
click at [959, 401] on img "button" at bounding box center [963, 396] width 8 height 8
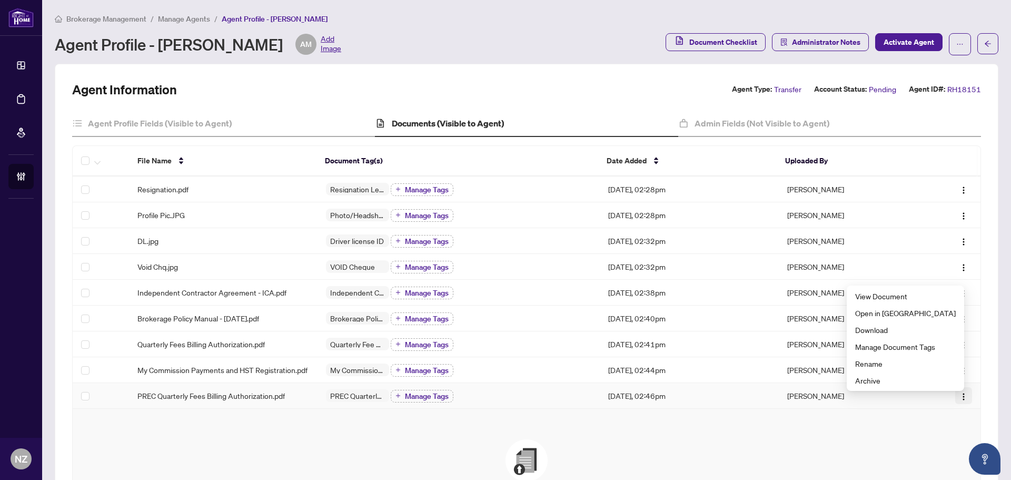
click at [955, 404] on button "button" at bounding box center [963, 395] width 17 height 17
click at [959, 401] on img "button" at bounding box center [963, 396] width 8 height 8
click at [892, 385] on span "Archive" at bounding box center [905, 380] width 101 height 12
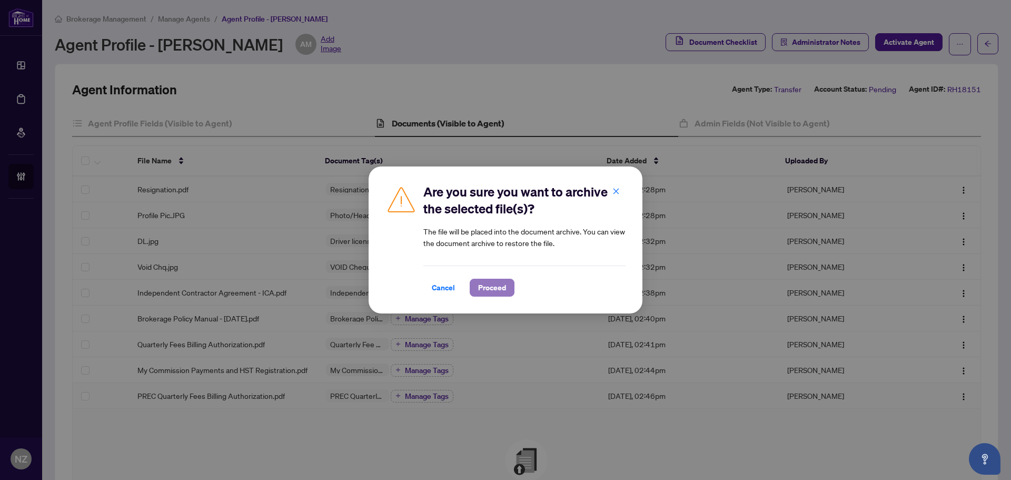
click at [501, 290] on span "Proceed" at bounding box center [492, 287] width 28 height 17
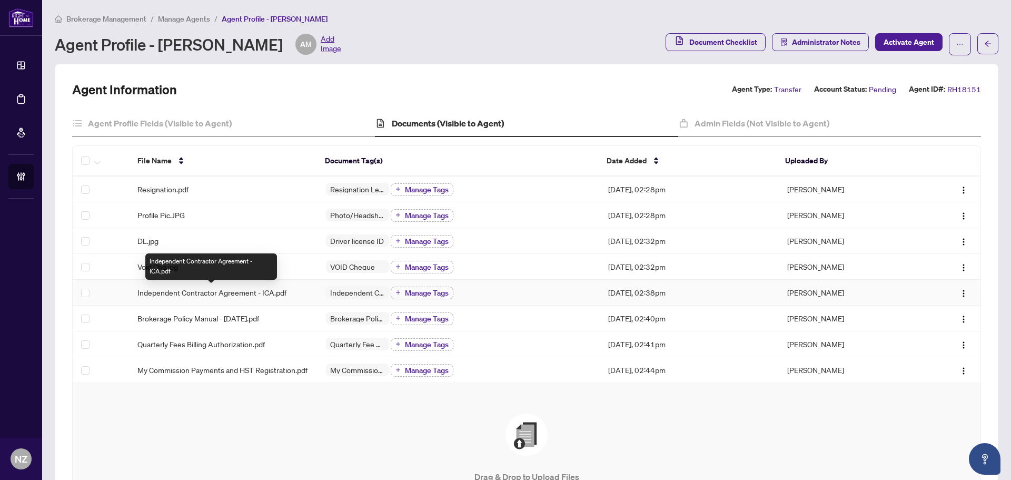
click at [196, 295] on span "Independent Contractor Agreement - ICA.pdf" at bounding box center [211, 292] width 149 height 12
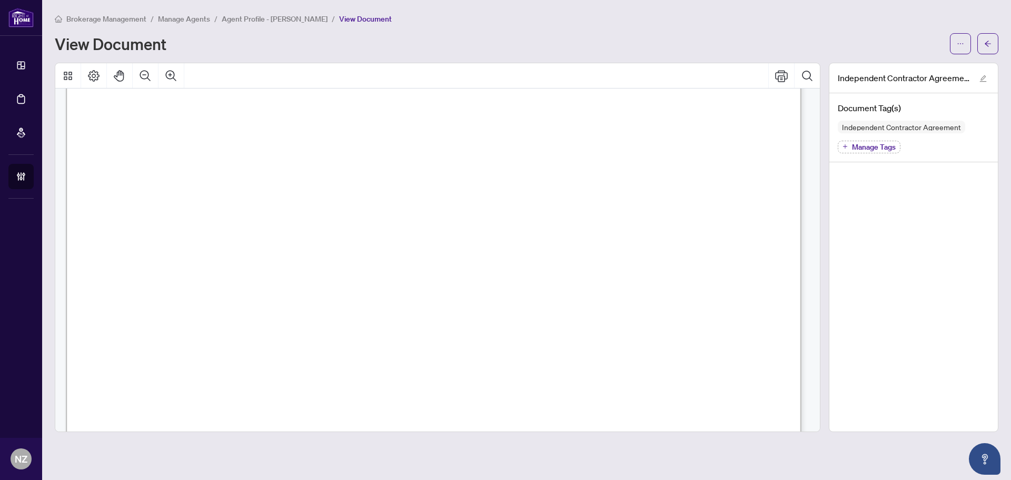
scroll to position [105, 0]
drag, startPoint x: 604, startPoint y: 362, endPoint x: 612, endPoint y: 364, distance: 7.5
click at [297, 362] on span "[PERSON_NAME]" at bounding box center [256, 364] width 82 height 13
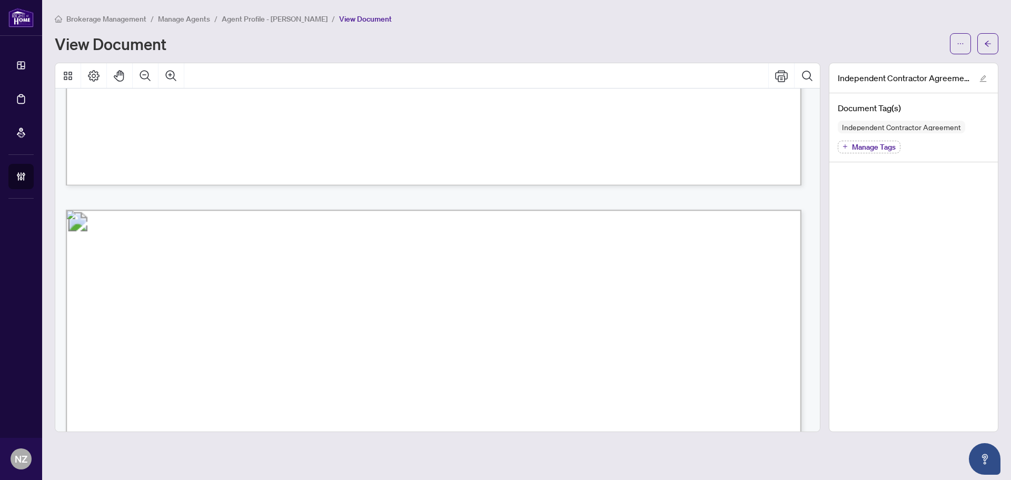
scroll to position [14440, 0]
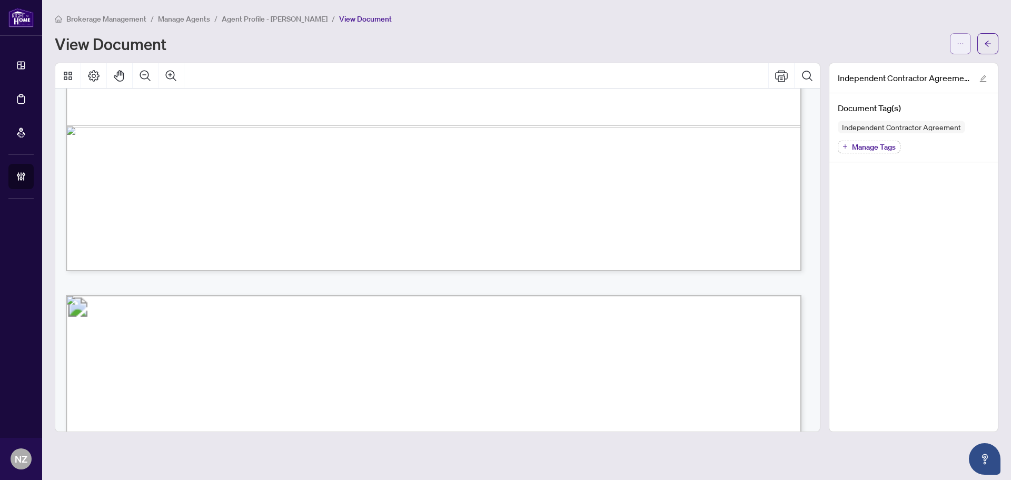
click at [959, 40] on icon "ellipsis" at bounding box center [959, 43] width 7 height 7
click at [918, 67] on span "Download" at bounding box center [922, 67] width 80 height 12
drag, startPoint x: 990, startPoint y: 45, endPoint x: 991, endPoint y: 72, distance: 26.3
click at [990, 45] on icon "arrow-left" at bounding box center [987, 43] width 7 height 7
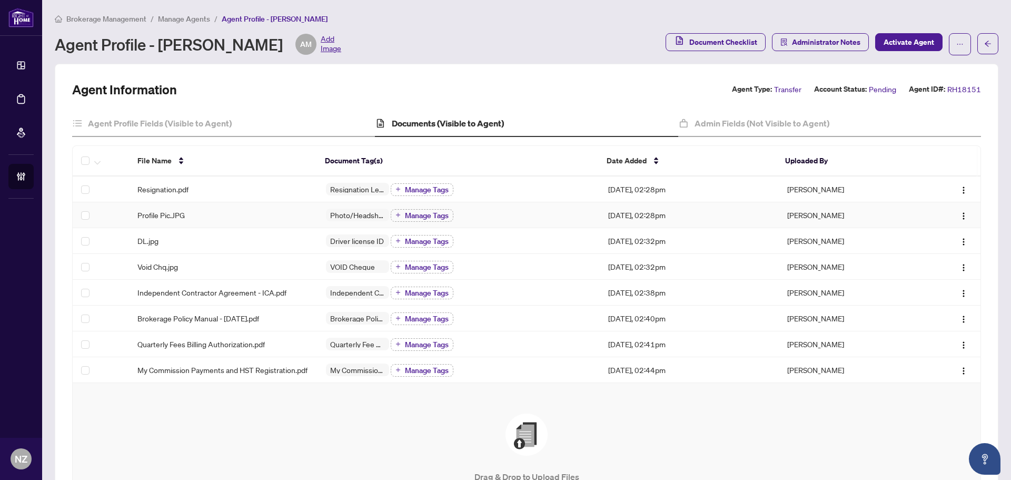
click at [167, 209] on span "Profile Pic.JPG" at bounding box center [160, 215] width 47 height 12
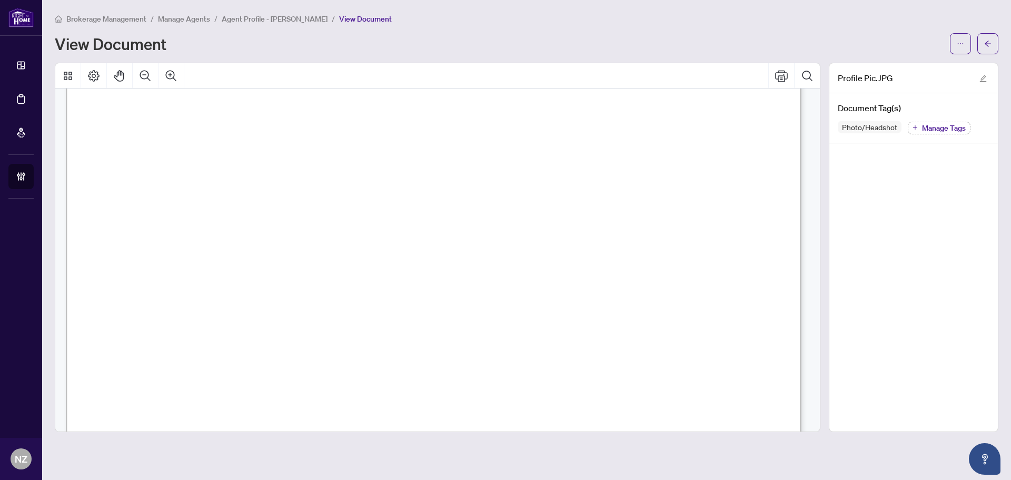
scroll to position [105, 0]
click at [985, 45] on icon "arrow-left" at bounding box center [987, 43] width 7 height 7
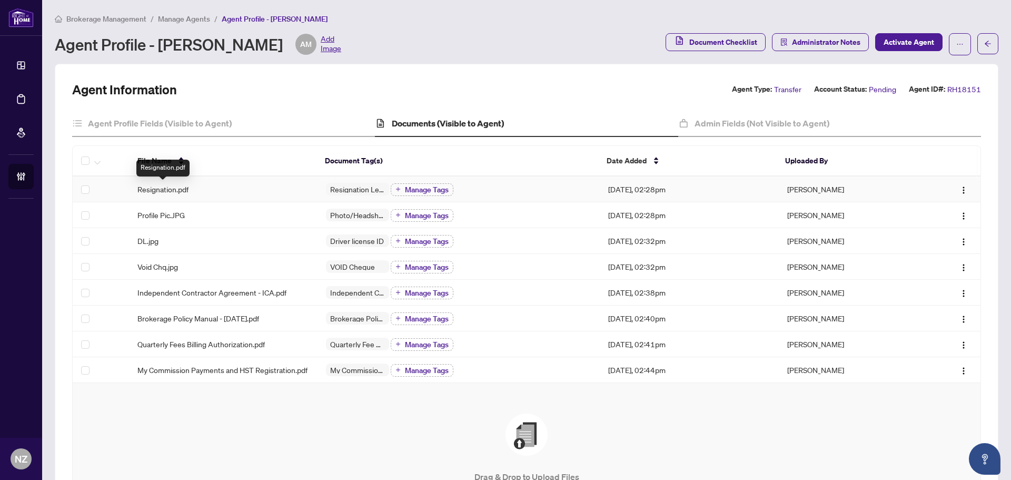
click at [167, 192] on span "Resignation.pdf" at bounding box center [162, 189] width 51 height 12
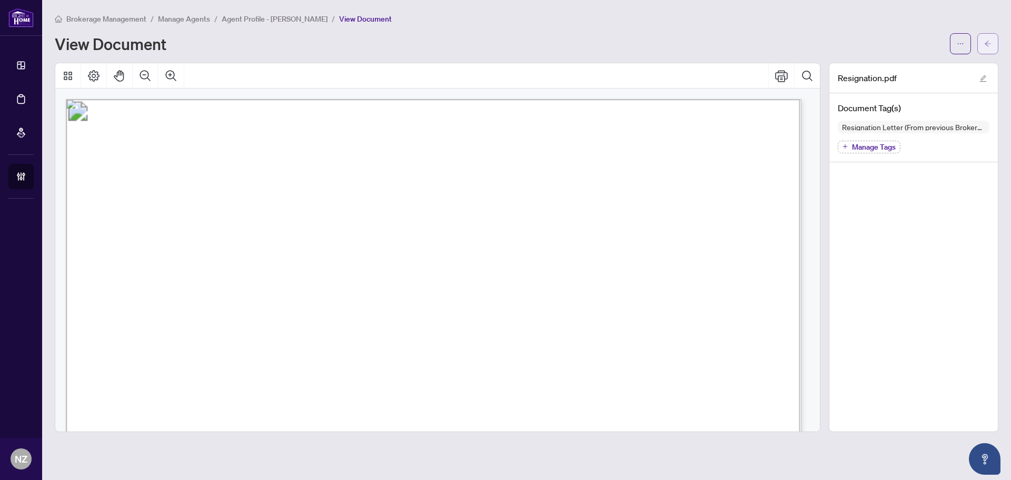
click at [981, 44] on button "button" at bounding box center [987, 43] width 21 height 21
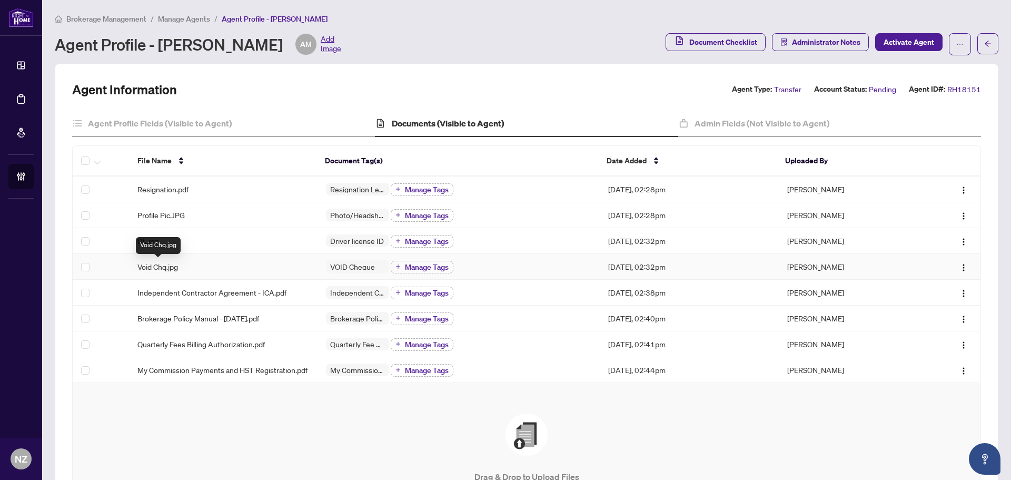
click at [161, 270] on span "Void Chq.jpg" at bounding box center [157, 267] width 41 height 12
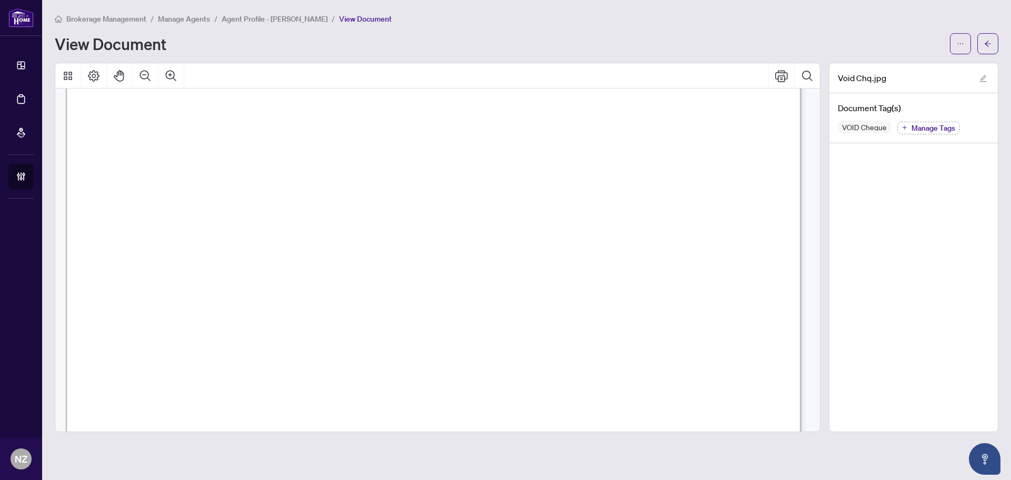
scroll to position [53, 0]
click at [989, 45] on icon "arrow-left" at bounding box center [987, 43] width 7 height 7
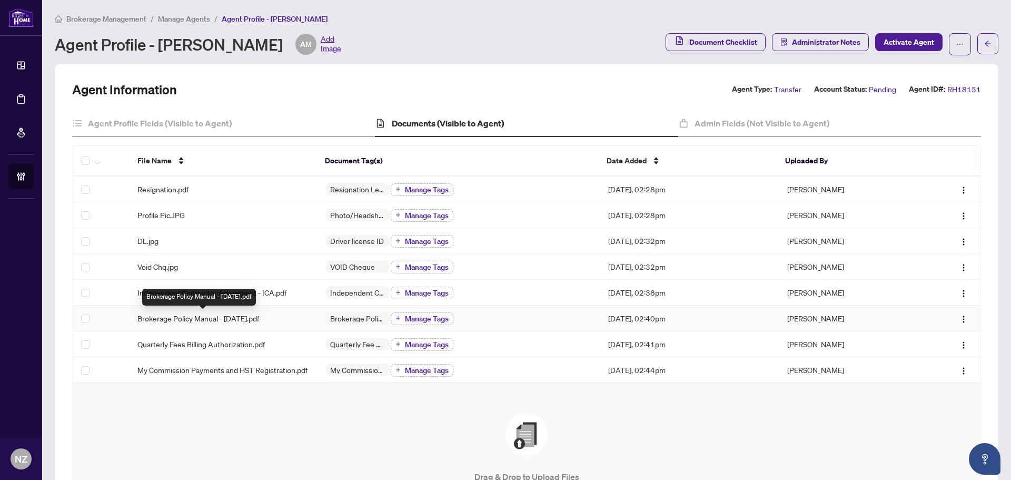
click at [170, 315] on span "Brokerage Policy Manual - [DATE].pdf" at bounding box center [198, 318] width 122 height 12
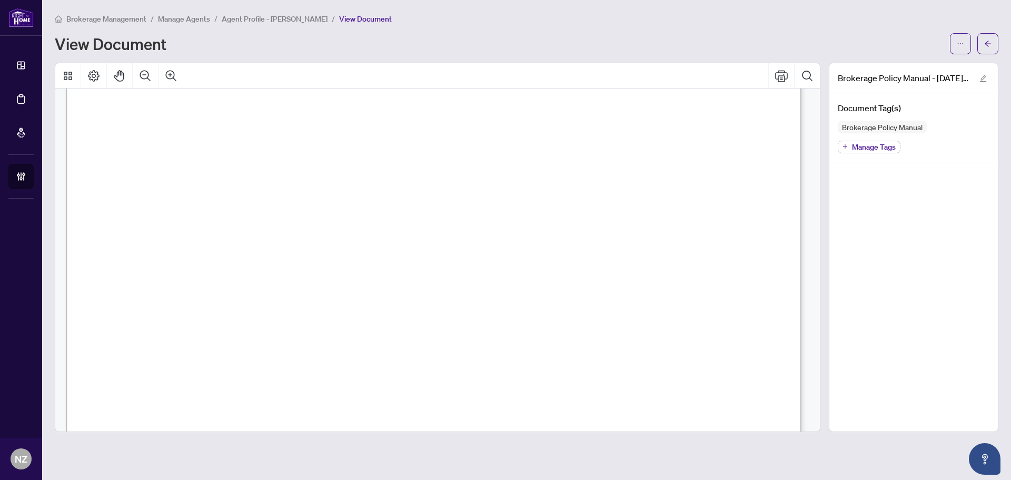
scroll to position [56671, 0]
click at [779, 71] on icon "Print" at bounding box center [781, 75] width 13 height 13
click at [986, 42] on icon "arrow-left" at bounding box center [987, 43] width 7 height 7
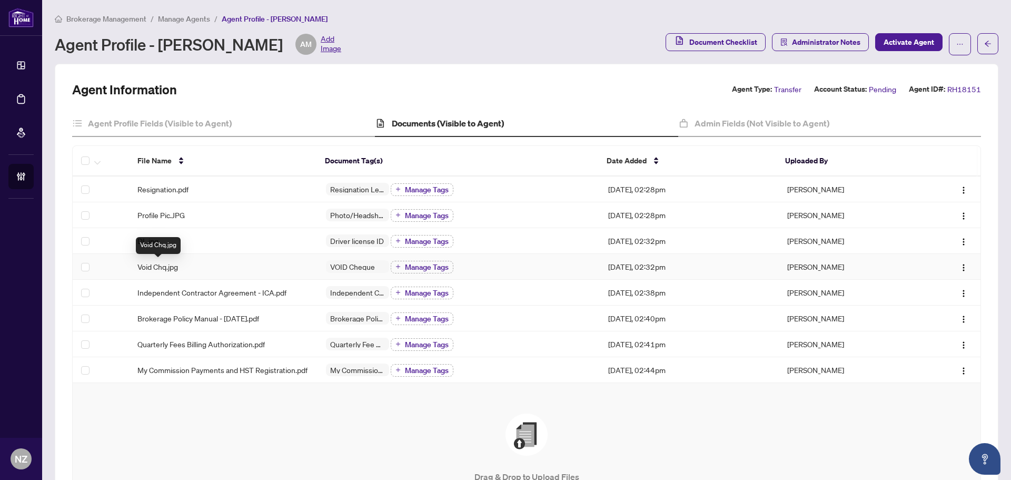
click at [159, 268] on span "Void Chq.jpg" at bounding box center [157, 267] width 41 height 12
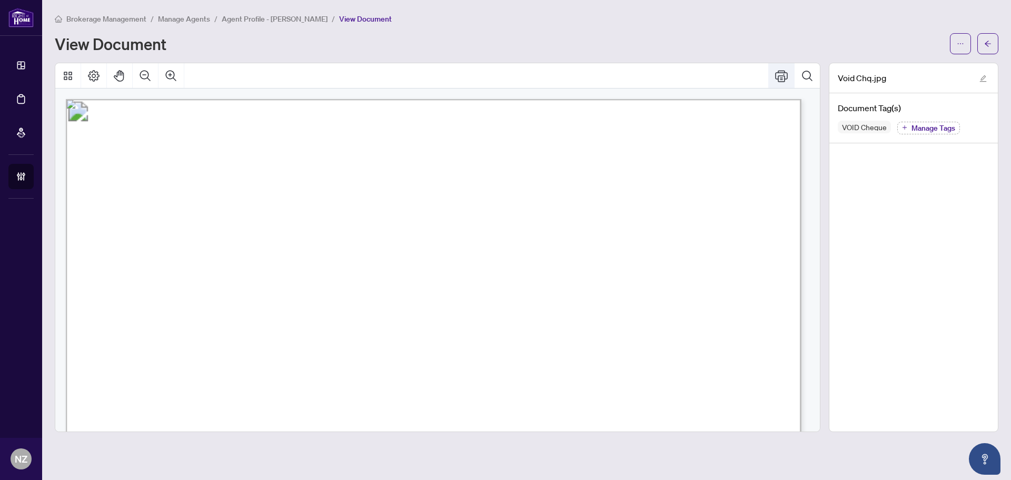
click at [781, 78] on icon "Print" at bounding box center [781, 76] width 13 height 12
click at [992, 44] on button "button" at bounding box center [987, 43] width 21 height 21
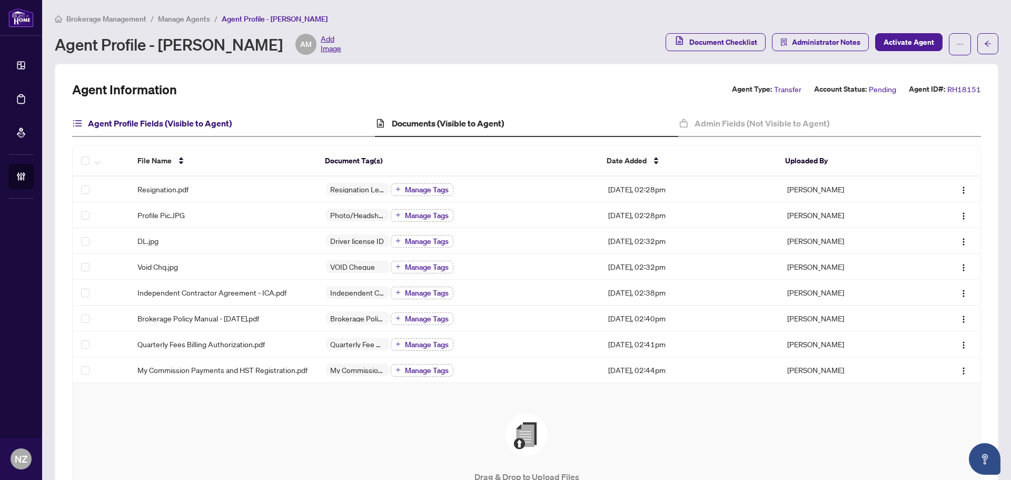
drag, startPoint x: 144, startPoint y: 125, endPoint x: 151, endPoint y: 136, distance: 13.3
click at [143, 125] on h4 "Agent Profile Fields (Visible to Agent)" at bounding box center [160, 123] width 144 height 13
